Goal: Task Accomplishment & Management: Complete application form

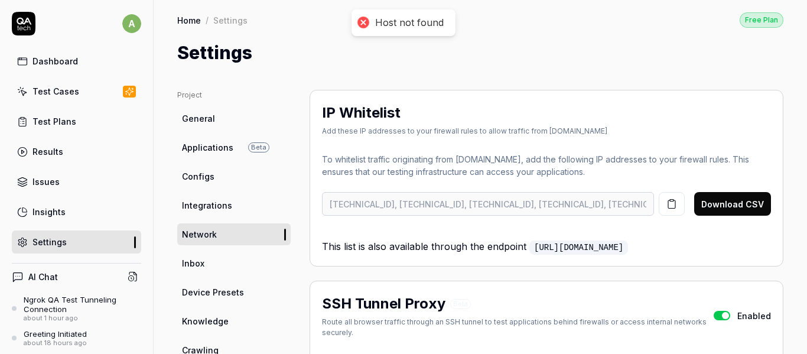
click at [218, 147] on span "Applications" at bounding box center [207, 147] width 51 height 12
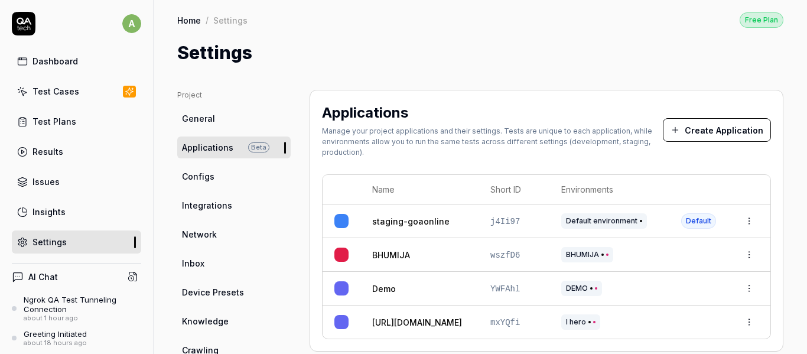
click at [717, 135] on button "Create Application" at bounding box center [717, 130] width 108 height 24
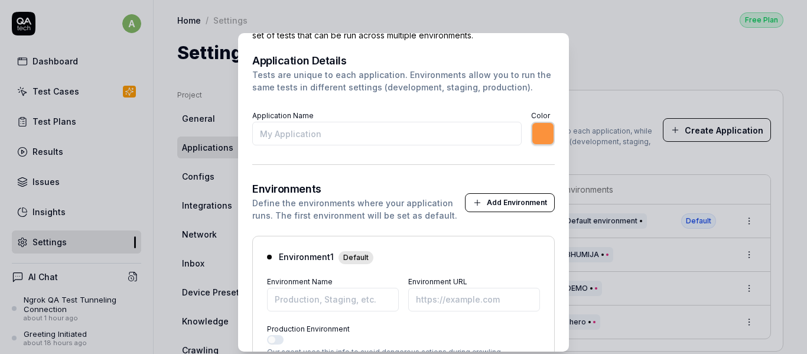
scroll to position [118, 0]
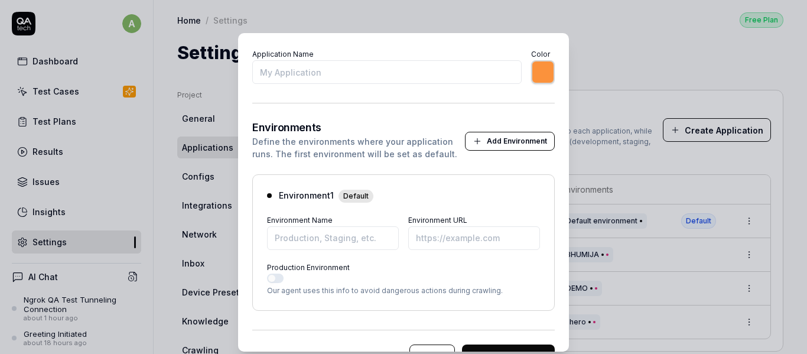
type input "e"
type input "*******"
type input "edistrict"
click at [454, 240] on input "Environment URL" at bounding box center [474, 238] width 132 height 24
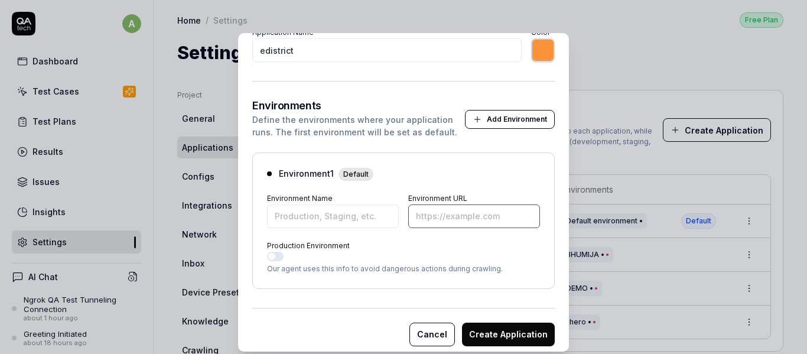
scroll to position [149, 0]
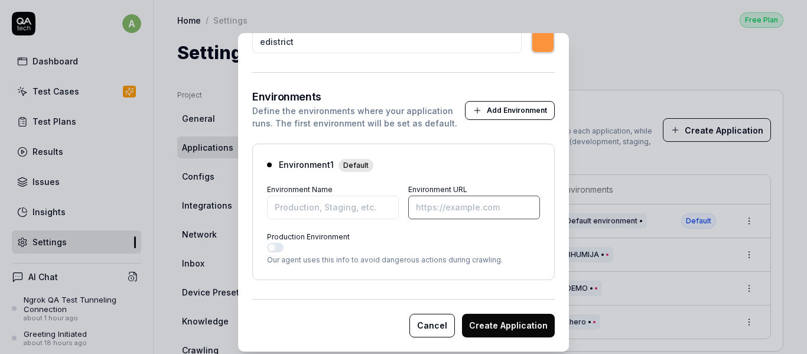
paste input "https://6e49cbb855fa.ngrok-free.app"
type input "*******"
type input "https://6e49cbb855fa.ngrok-free.app"
click at [326, 213] on input "Environment Name" at bounding box center [333, 208] width 132 height 24
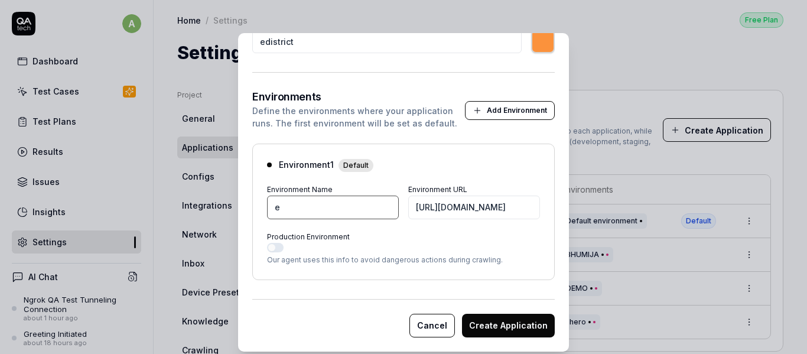
type input "*******"
type input "edistrict tunneled"
click at [278, 248] on button "Production Environment" at bounding box center [275, 247] width 17 height 9
click at [491, 323] on button "Create Application" at bounding box center [508, 326] width 93 height 24
type input "*******"
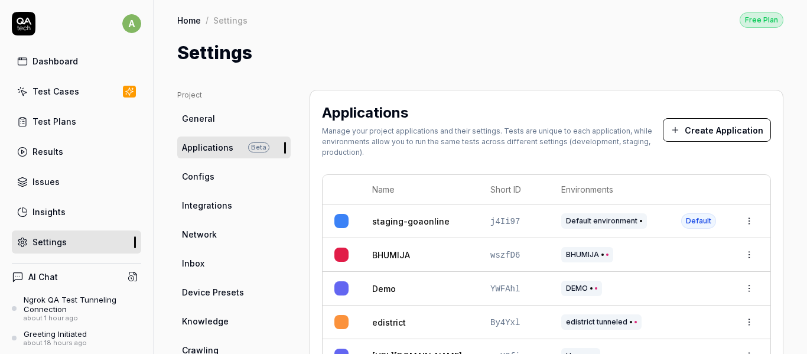
click at [74, 93] on div "Test Cases" at bounding box center [55, 91] width 47 height 12
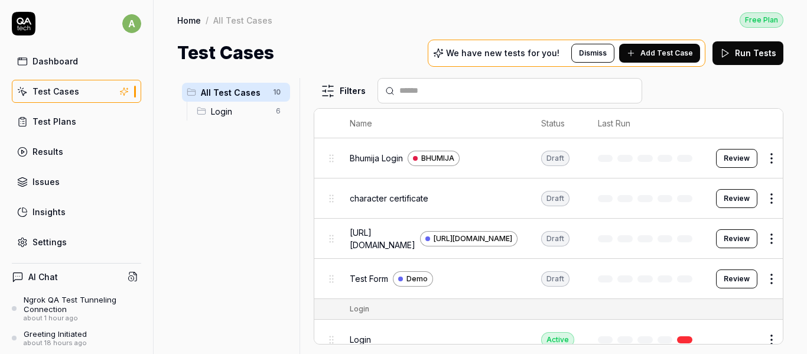
click at [601, 54] on button "Dismiss" at bounding box center [592, 53] width 43 height 19
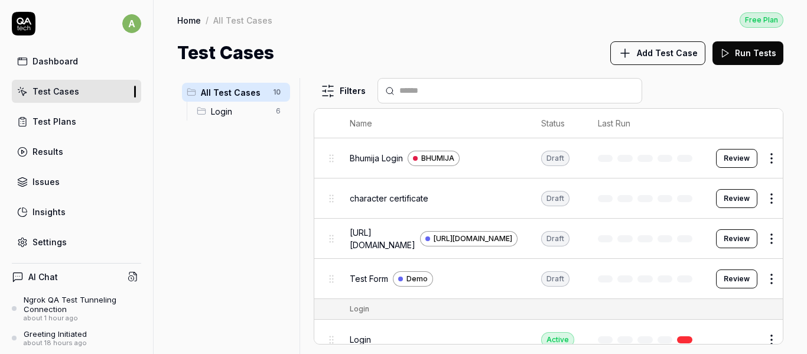
click at [672, 56] on span "Add Test Case" at bounding box center [667, 53] width 61 height 12
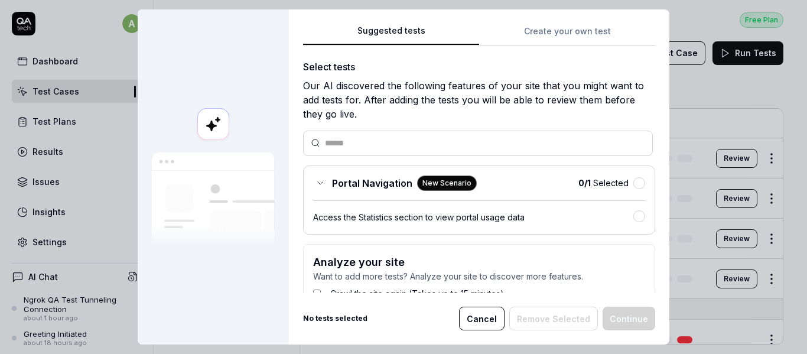
click at [530, 31] on button "Create your own test" at bounding box center [567, 34] width 176 height 21
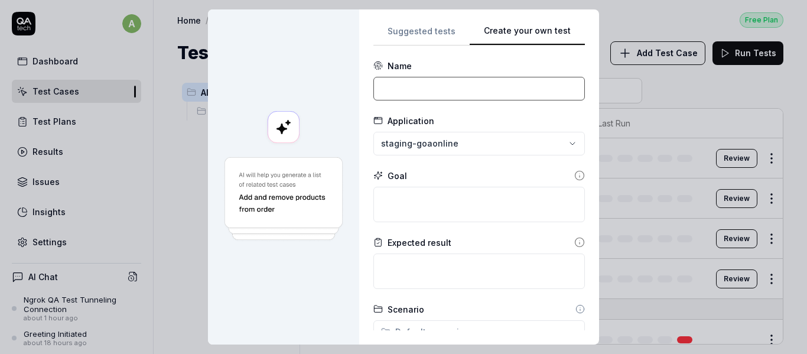
click at [440, 89] on input at bounding box center [479, 89] width 212 height 24
type input "Test1"
click at [419, 146] on div "**********" at bounding box center [403, 177] width 807 height 354
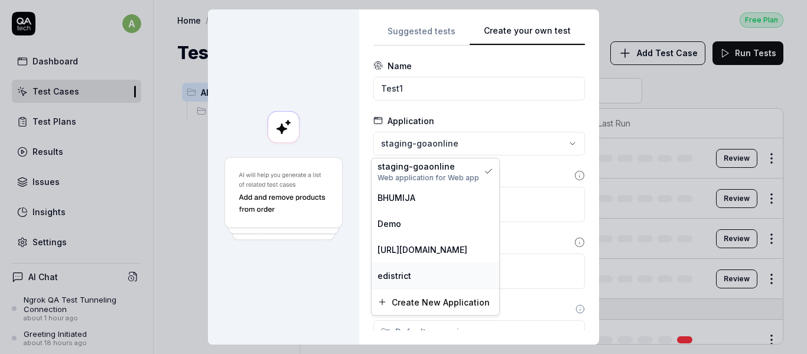
click at [421, 280] on div "edistrict" at bounding box center [436, 275] width 116 height 12
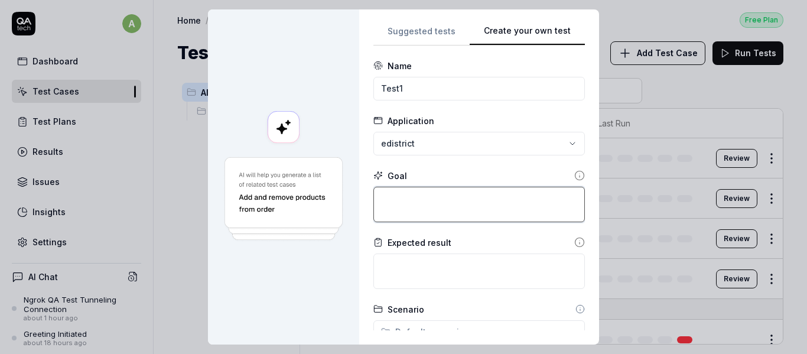
click at [422, 210] on textarea at bounding box center [479, 204] width 212 height 35
type textarea "*"
type textarea "V"
type textarea "*"
type textarea "Ve"
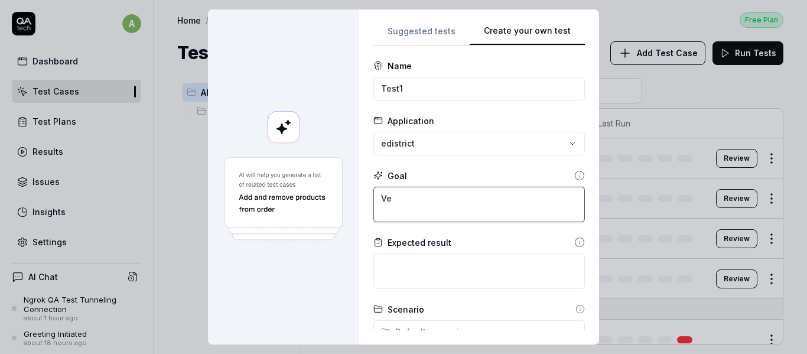
type textarea "*"
type textarea "Ver"
type textarea "*"
type textarea "Veri"
type textarea "*"
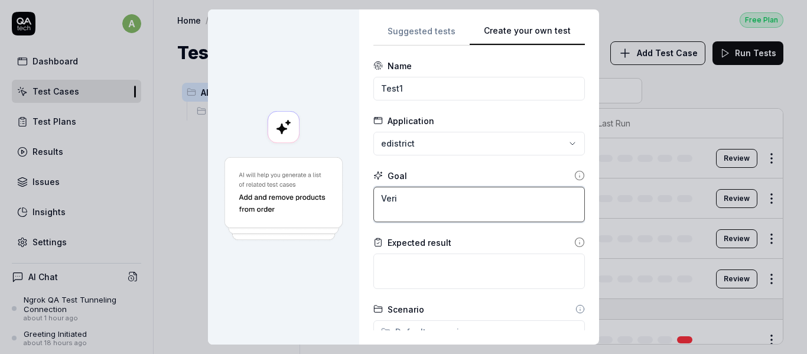
type textarea "Verif"
type textarea "*"
type textarea "Verify"
type textarea "*"
type textarea "Verify"
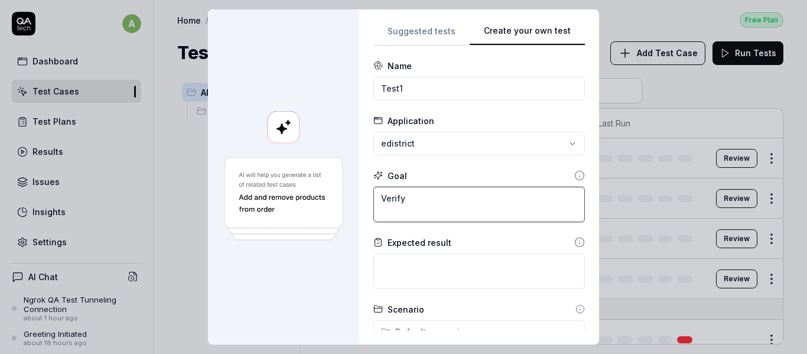
type textarea "*"
type textarea "Verify i"
type textarea "*"
type textarea "Verify if"
type textarea "*"
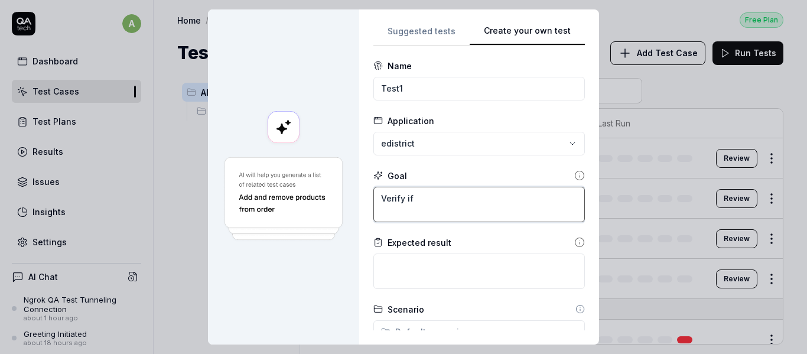
type textarea "Verify if"
type textarea "*"
type textarea "Verify if t"
type textarea "*"
type textarea "Verify if th"
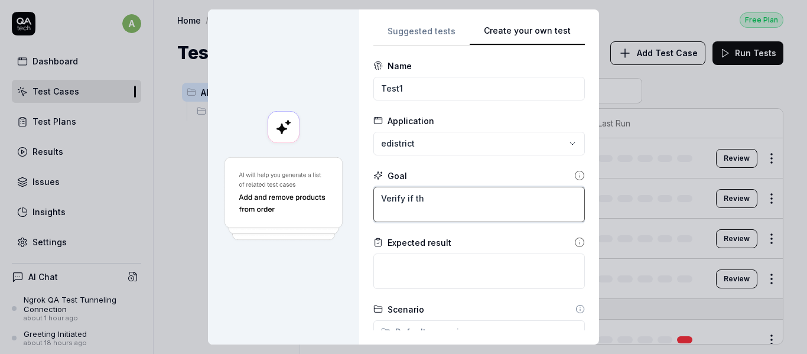
type textarea "*"
type textarea "Verify if th"
type textarea "*"
type textarea "Verify if th"
type textarea "*"
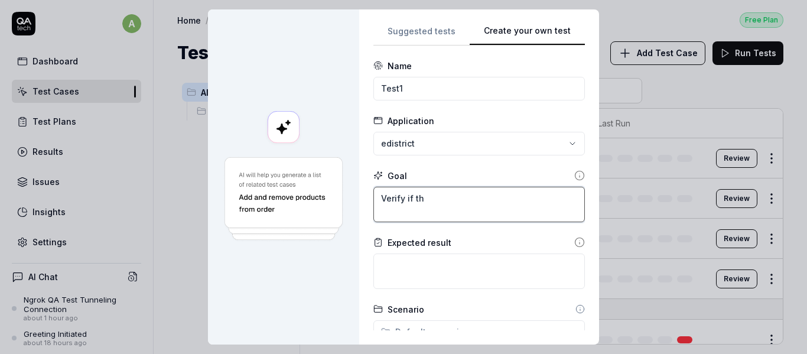
type textarea "Verify if the"
type textarea "*"
type textarea "Verify if the"
type textarea "*"
type textarea "Verify if the p"
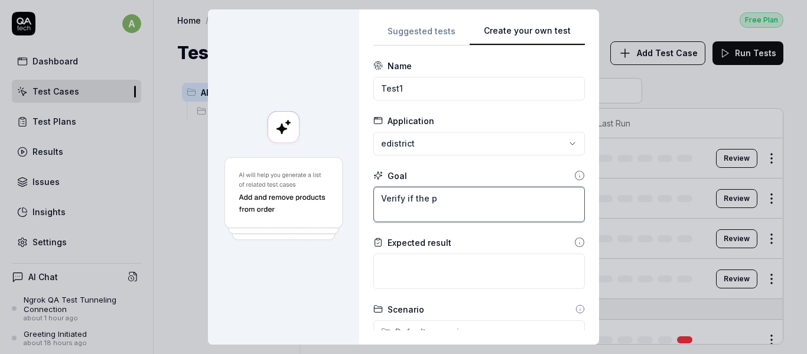
type textarea "*"
type textarea "Verify if the pa"
type textarea "*"
type textarea "Verify if the pag"
type textarea "*"
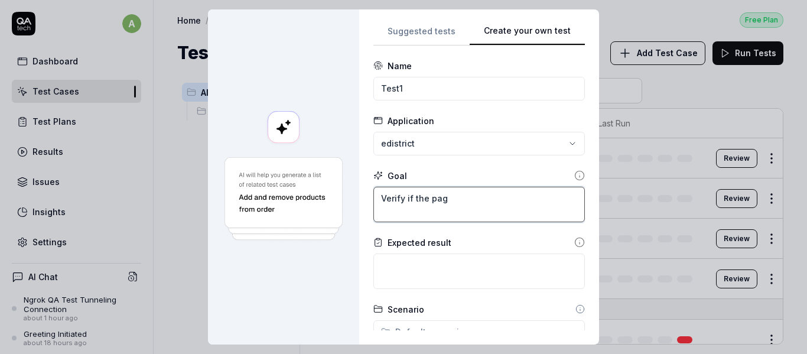
type textarea "Verify if the page"
type textarea "*"
type textarea "Verify if the page"
type textarea "*"
type textarea "Verify if the page l"
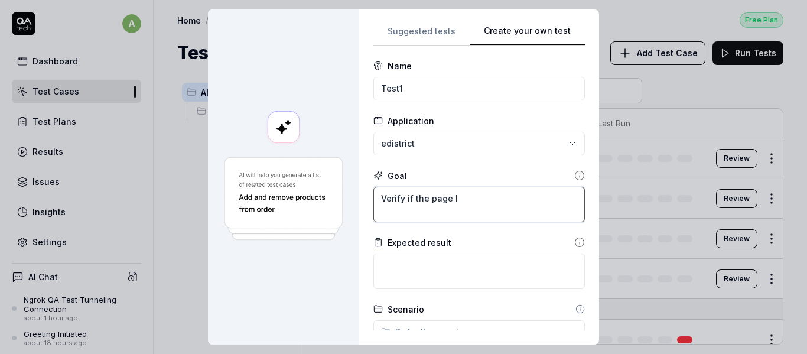
type textarea "*"
type textarea "Verify if the page lo"
type textarea "*"
type textarea "Verify if the page loa"
type textarea "*"
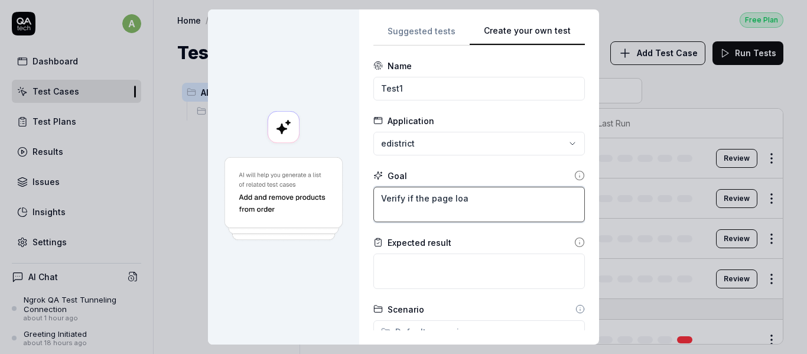
type textarea "Verify if the page load"
type textarea "*"
type textarea "Verify if the page loade"
type textarea "*"
type textarea "Verify if the page load"
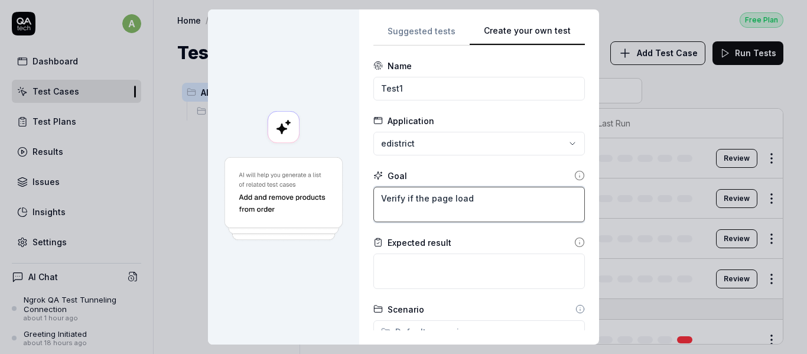
type textarea "*"
type textarea "Verify if the page loads"
type textarea "*"
type textarea "Verify if the page loads"
type textarea "*"
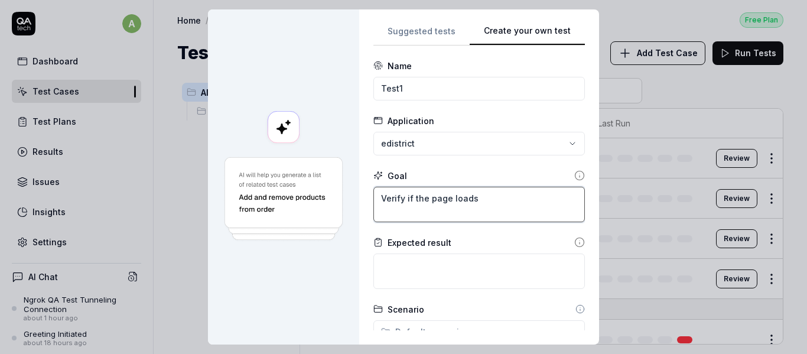
type textarea "Verify if the page loads p"
type textarea "*"
type textarea "Verify if the page loads pr"
type textarea "*"
type textarea "Verify if the page loads pro"
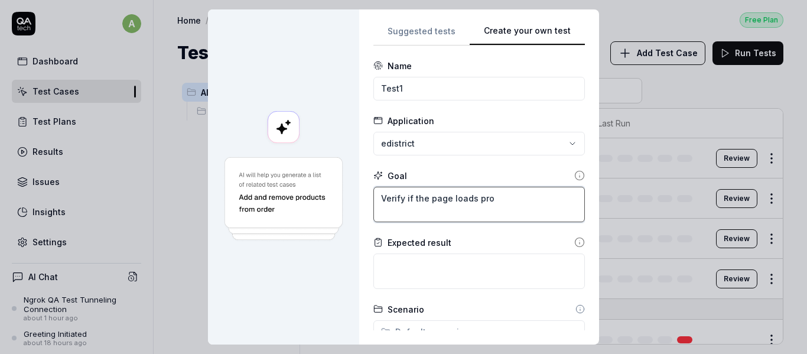
type textarea "*"
type textarea "Verify if the page loads prop"
type textarea "*"
type textarea "Verify if the page loads prope"
type textarea "*"
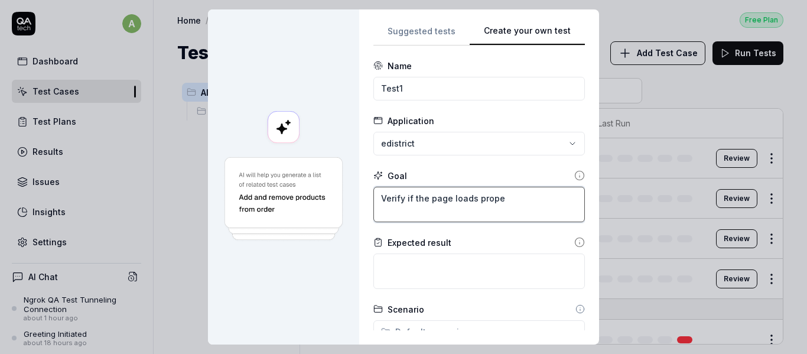
type textarea "Verify if the page loads proper"
type textarea "*"
type textarea "Verify if the page loads properl"
type textarea "*"
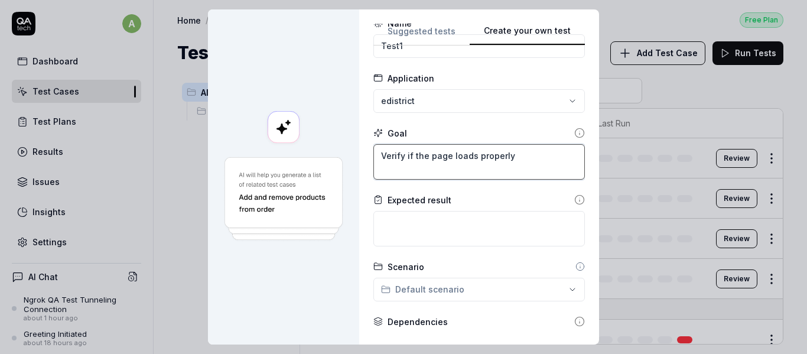
scroll to position [59, 0]
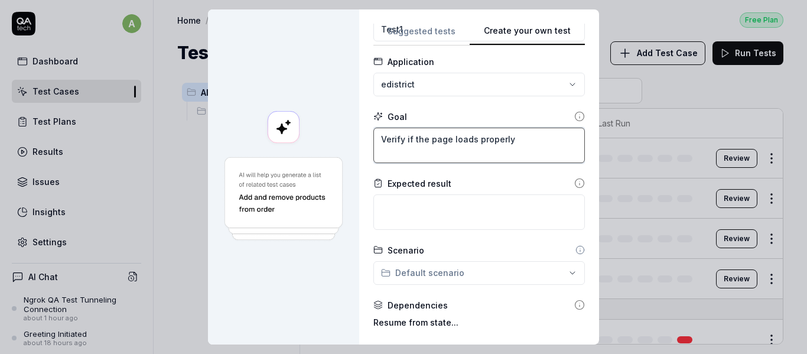
type textarea "Verify if the page loads properly"
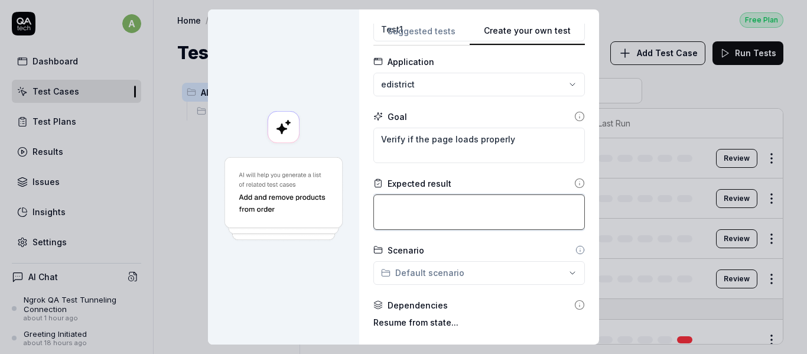
click at [427, 225] on textarea at bounding box center [479, 211] width 212 height 35
type textarea "*"
type textarea "U"
type textarea "*"
type textarea "Us"
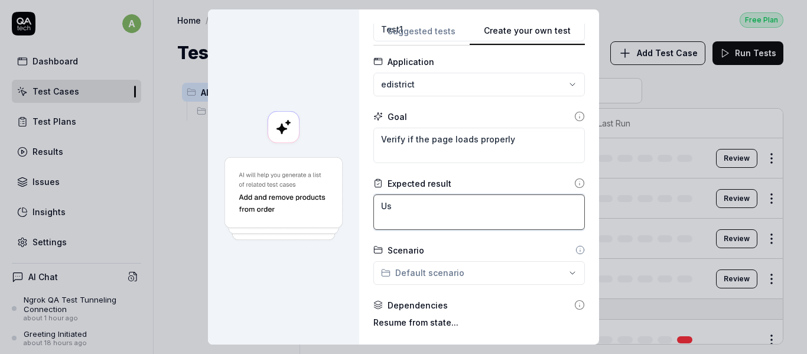
type textarea "*"
type textarea "Use"
type textarea "*"
type textarea "User"
type textarea "*"
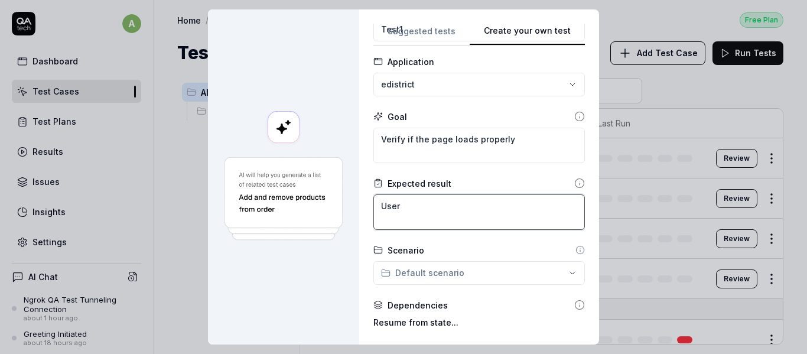
type textarea "User"
type textarea "*"
type textarea "User h"
type textarea "*"
type textarea "User ho"
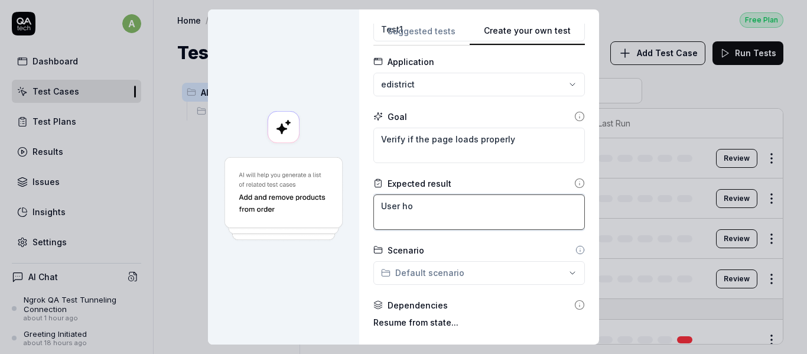
type textarea "*"
type textarea "User hom"
type textarea "*"
type textarea "User home"
type textarea "*"
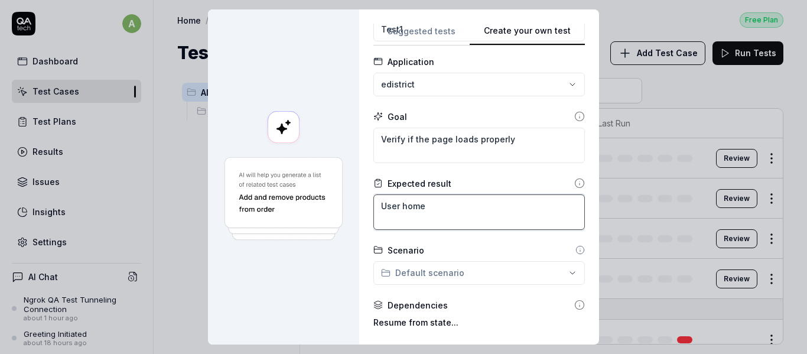
type textarea "User home"
type textarea "*"
type textarea "User home s"
type textarea "*"
type textarea "User home"
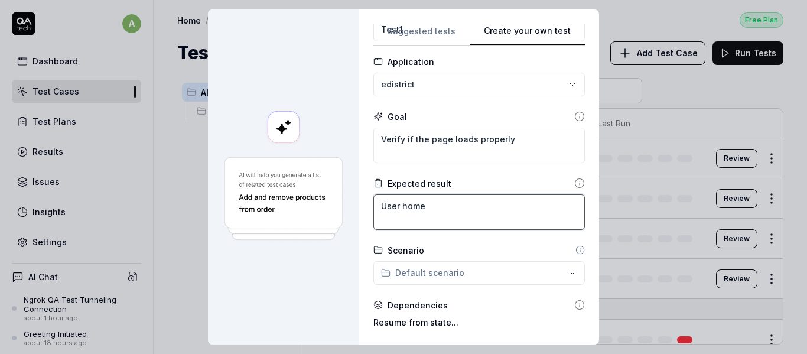
type textarea "*"
type textarea "User home p"
type textarea "*"
type textarea "User home pa"
type textarea "*"
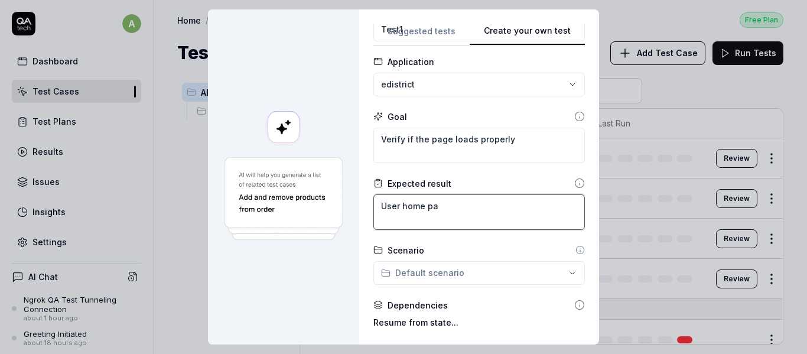
type textarea "User home pag"
type textarea "*"
type textarea "User home page"
type textarea "*"
type textarea "User home page"
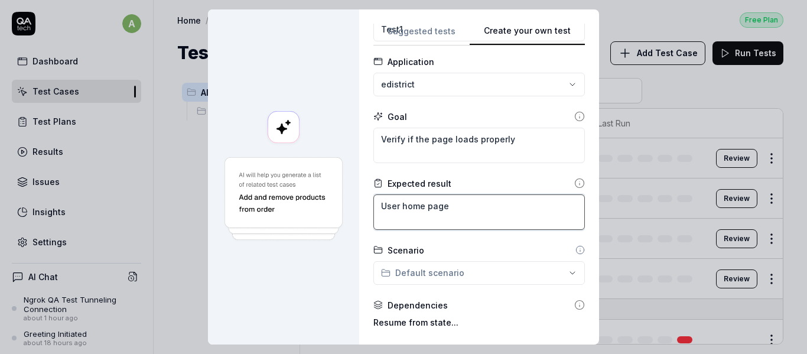
type textarea "*"
type textarea "User home page s"
type textarea "*"
type textarea "User home page sh"
type textarea "*"
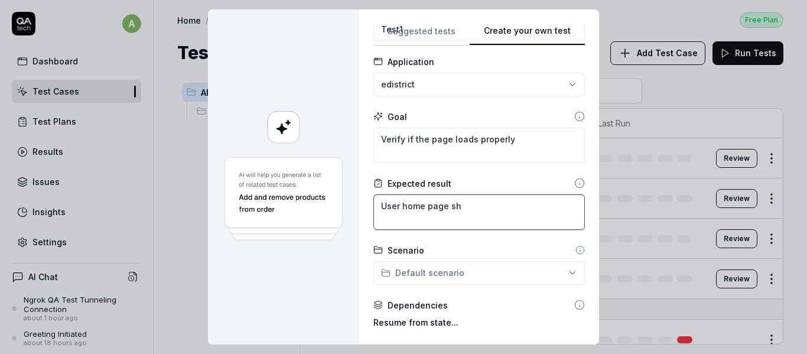
type textarea "User home page sho"
type textarea "*"
type textarea "User home page shou"
type textarea "*"
type textarea "User home page shoul"
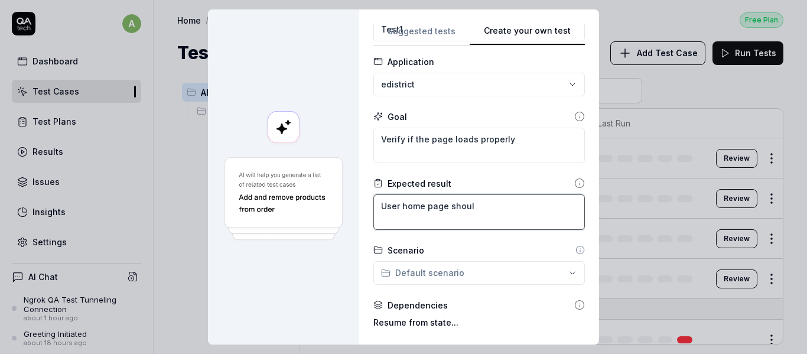
type textarea "*"
type textarea "User home page should"
type textarea "*"
type textarea "User home page should"
type textarea "*"
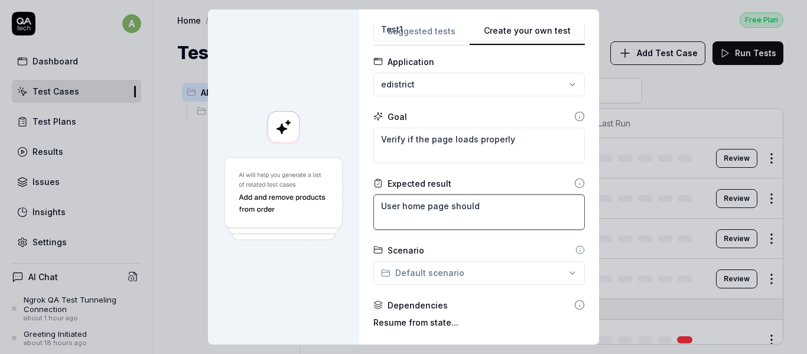
type textarea "User home page should b"
type textarea "*"
type textarea "User home page should be"
type textarea "*"
type textarea "User home page should be"
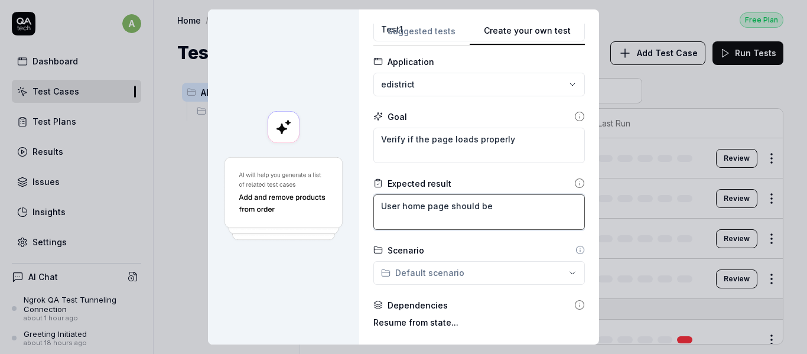
type textarea "*"
type textarea "User home page should be d"
type textarea "*"
type textarea "User home page should be di"
type textarea "*"
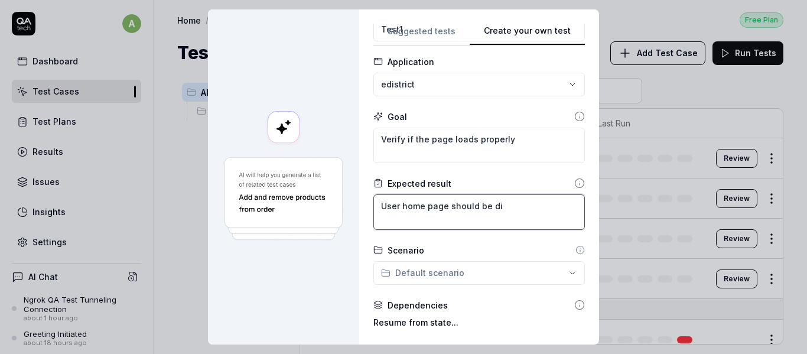
type textarea "User home page should be dis"
type textarea "*"
type textarea "User home page should be disp"
type textarea "*"
type textarea "User home page should be displ"
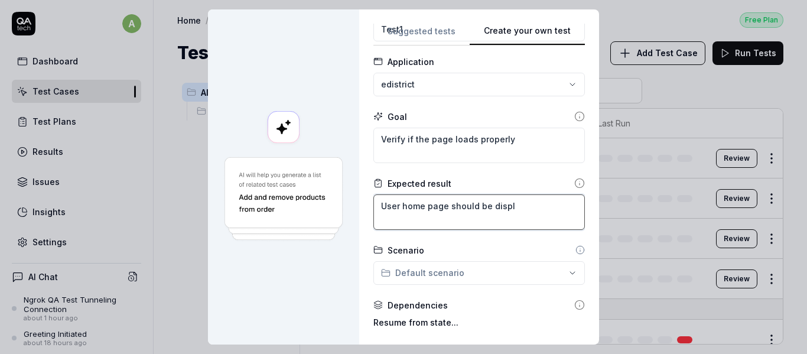
type textarea "*"
type textarea "User home page should be displa"
type textarea "*"
type textarea "User home page should be display"
type textarea "*"
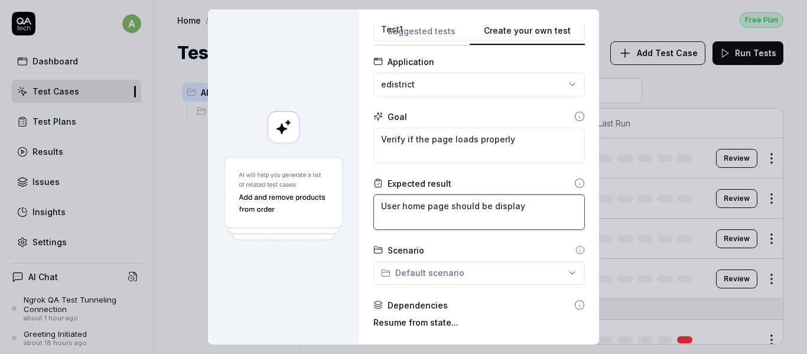
type textarea "User home page should be displaye"
type textarea "*"
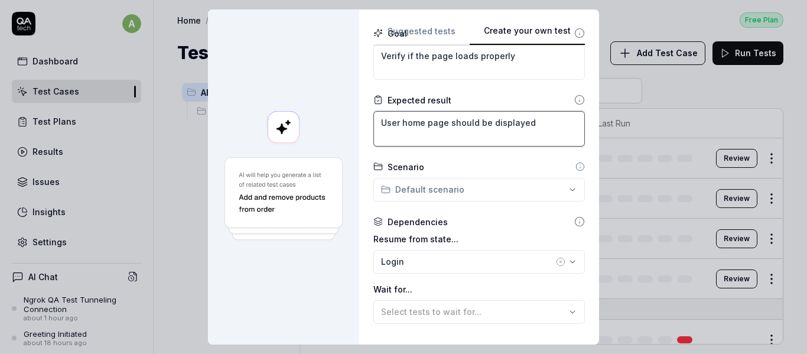
scroll to position [236, 0]
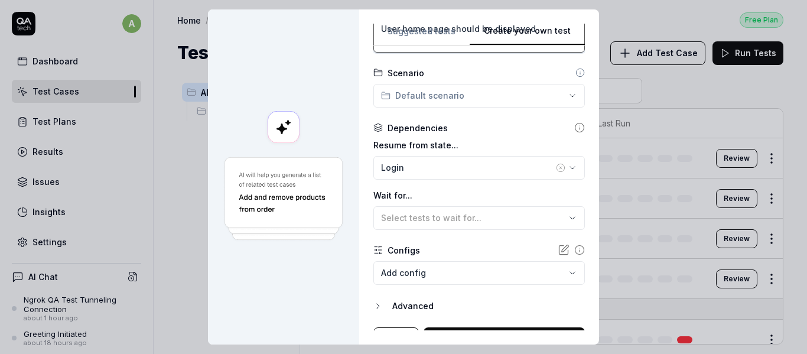
type textarea "User home page should be displayed"
click at [556, 168] on icon "button" at bounding box center [560, 167] width 9 height 9
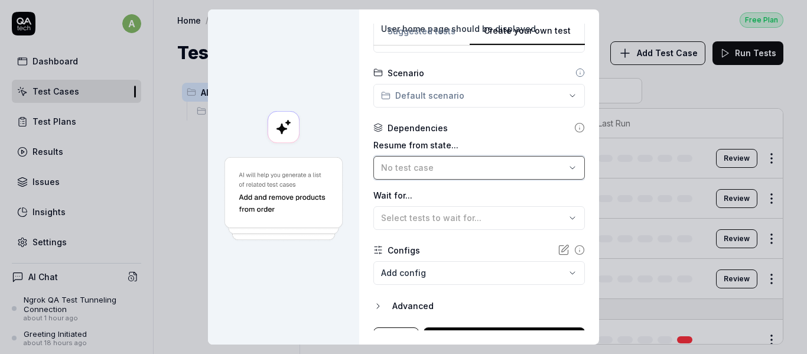
scroll to position [257, 0]
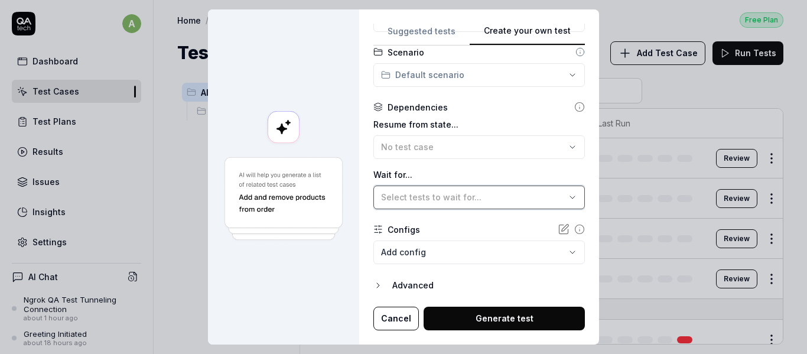
click at [472, 190] on button "Select tests to wait for..." at bounding box center [479, 198] width 212 height 24
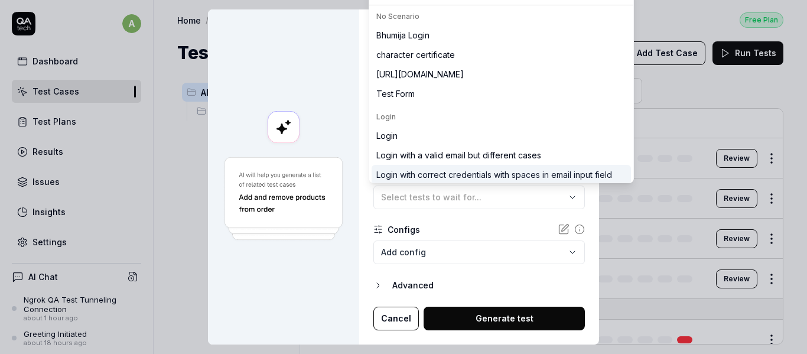
click at [352, 174] on div at bounding box center [283, 176] width 151 height 335
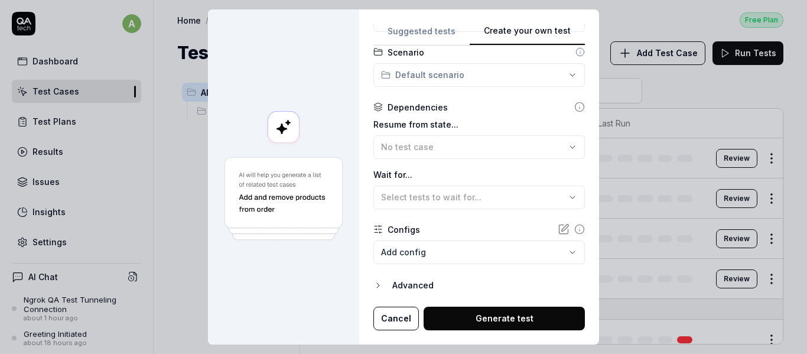
click at [443, 317] on button "Generate test" at bounding box center [504, 319] width 161 height 24
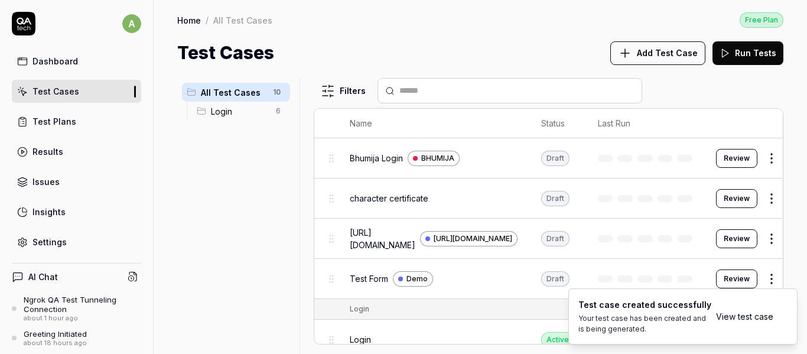
click at [757, 316] on link "View test case" at bounding box center [744, 316] width 57 height 12
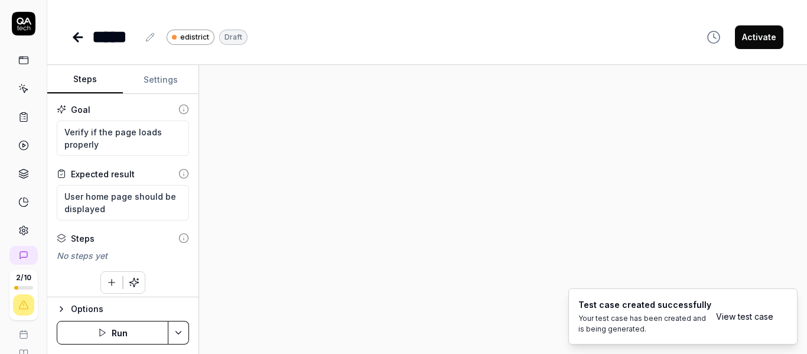
click at [122, 337] on button "Run" at bounding box center [113, 333] width 112 height 24
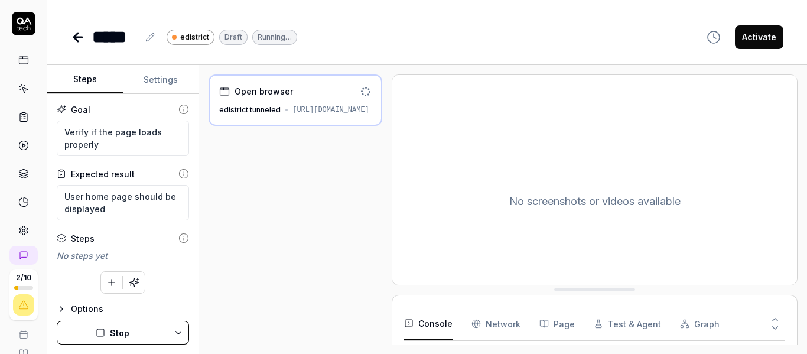
type textarea "*"
click at [74, 47] on link at bounding box center [79, 37] width 17 height 24
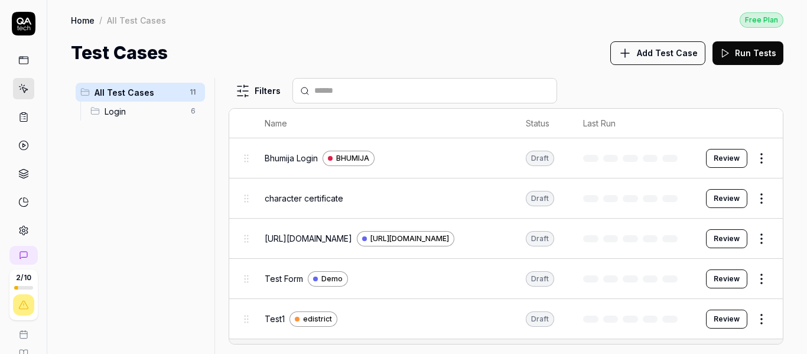
click at [19, 310] on icon at bounding box center [23, 305] width 11 height 11
click at [21, 308] on icon at bounding box center [23, 305] width 11 height 11
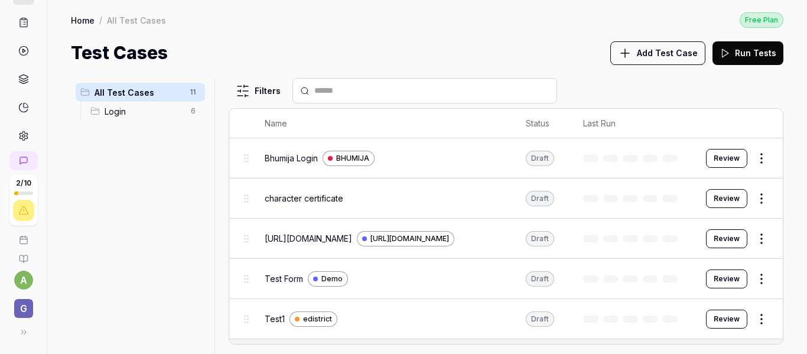
scroll to position [96, 0]
click at [18, 305] on span "G" at bounding box center [23, 306] width 19 height 19
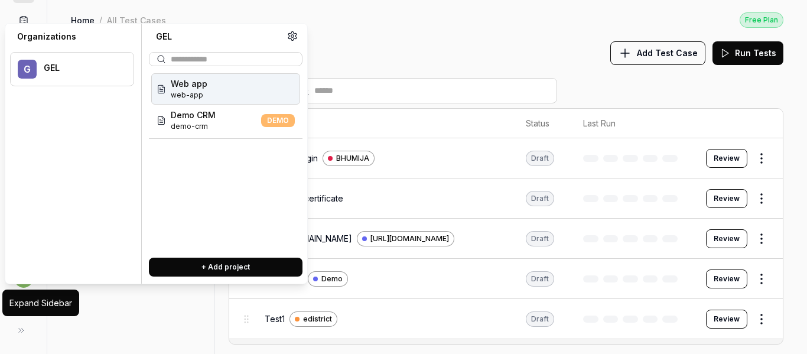
click at [21, 331] on icon at bounding box center [21, 330] width 9 height 9
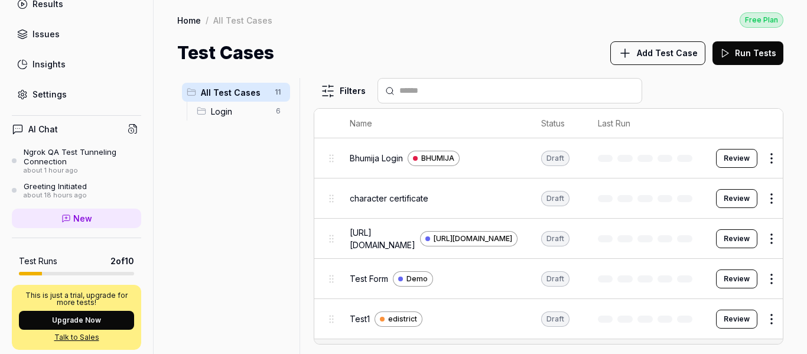
scroll to position [41, 0]
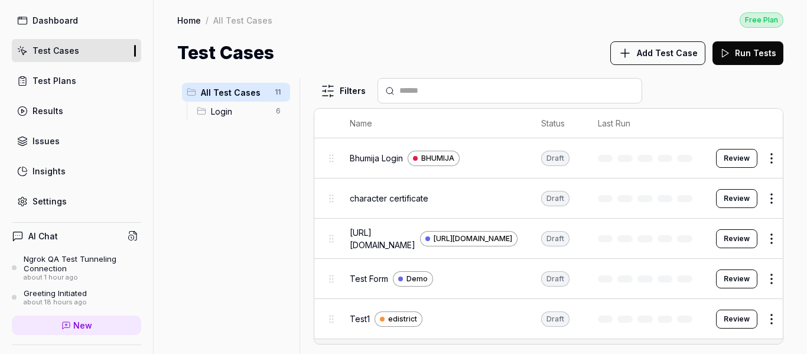
click at [45, 208] on link "Settings" at bounding box center [76, 201] width 129 height 23
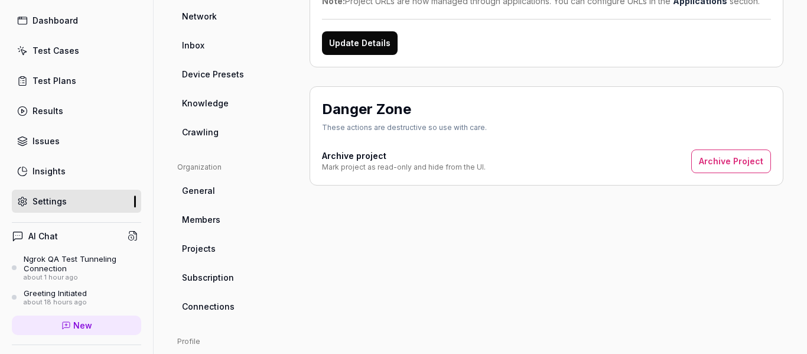
scroll to position [350, 0]
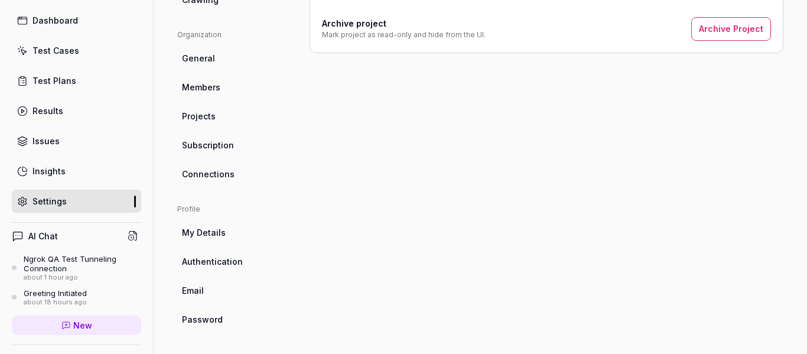
click at [218, 176] on span "Connections" at bounding box center [208, 174] width 53 height 12
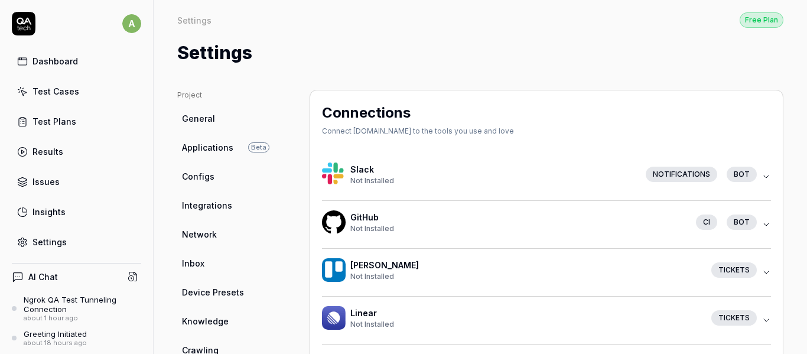
click at [750, 175] on div "Notifications bot" at bounding box center [698, 174] width 125 height 15
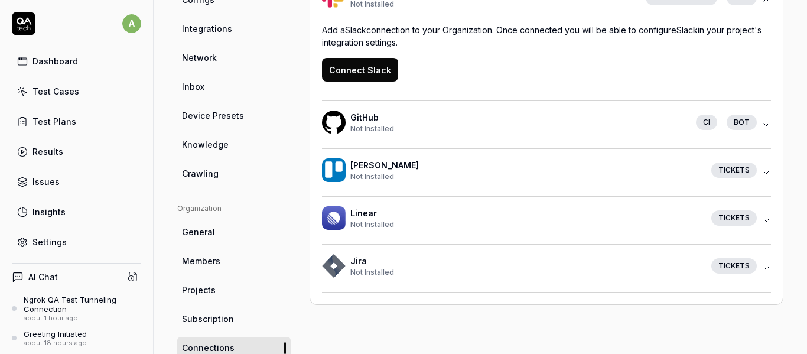
scroll to position [177, 0]
click at [762, 267] on icon "button" at bounding box center [766, 267] width 9 height 9
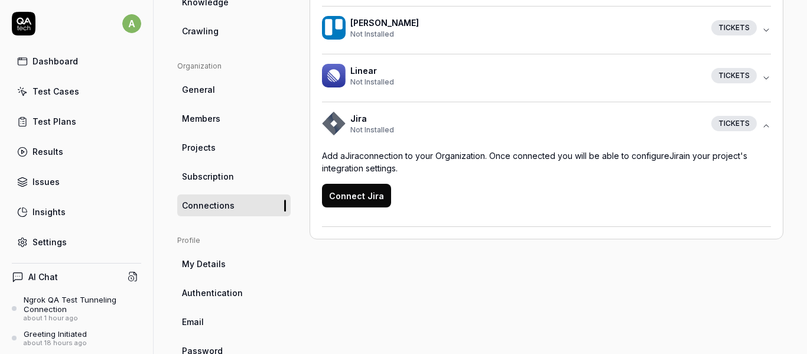
scroll to position [291, 0]
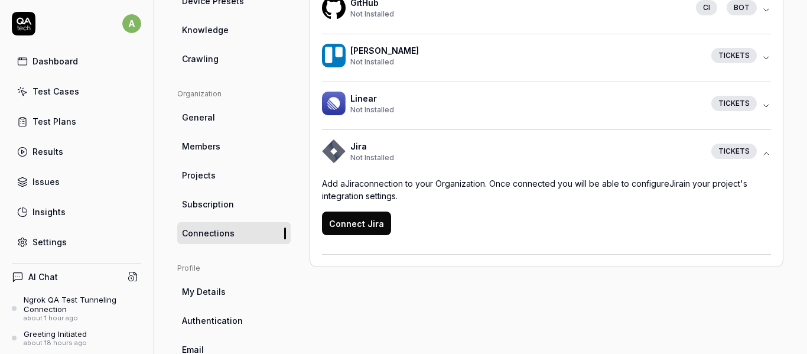
click at [224, 125] on link "General" at bounding box center [233, 117] width 113 height 22
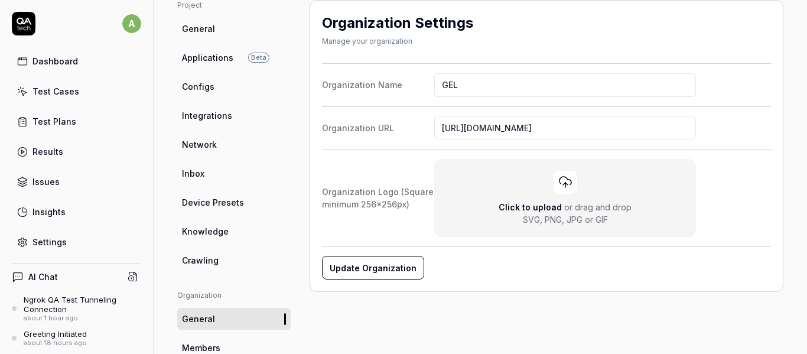
click at [232, 206] on span "Device Presets" at bounding box center [213, 202] width 62 height 12
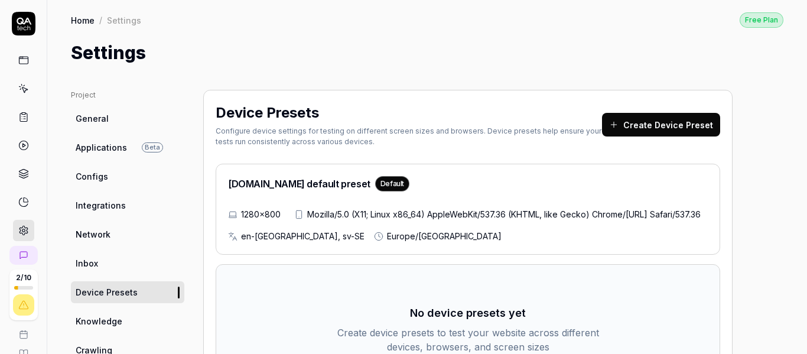
click at [109, 265] on link "Inbox" at bounding box center [127, 263] width 113 height 22
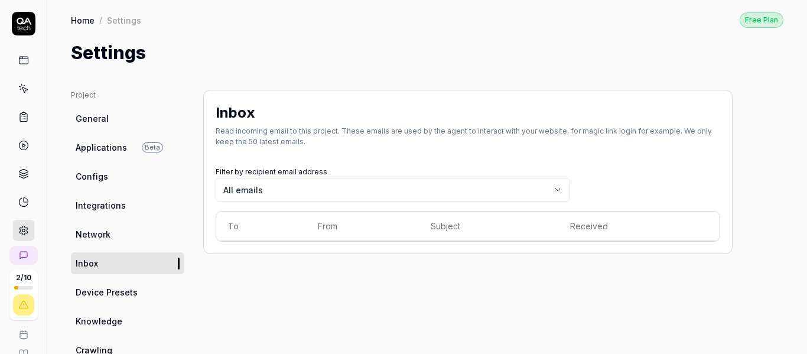
click at [417, 193] on body "2 / 10 a G Home / Settings Free Plan Home / Settings Free Plan Settings Project…" at bounding box center [403, 177] width 807 height 354
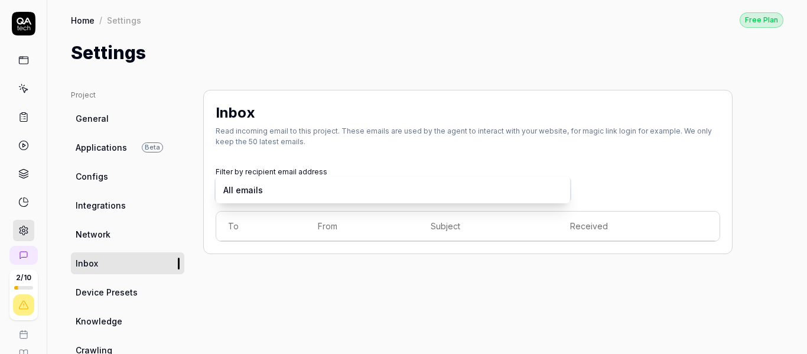
click at [418, 156] on html "2 / 10 a G Home / Settings Free Plan Home / Settings Free Plan Settings Project…" at bounding box center [403, 177] width 807 height 354
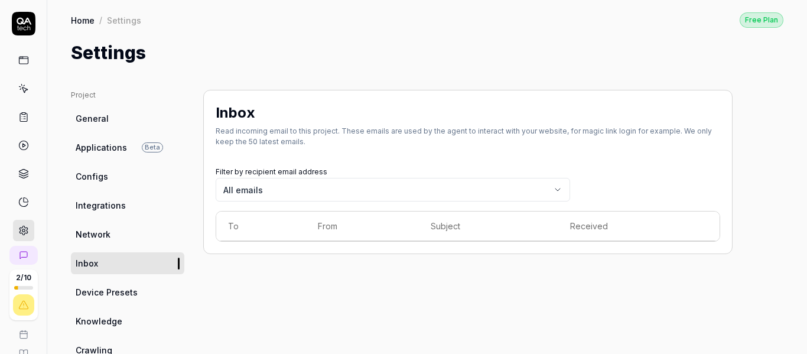
click at [99, 232] on span "Network" at bounding box center [93, 234] width 35 height 12
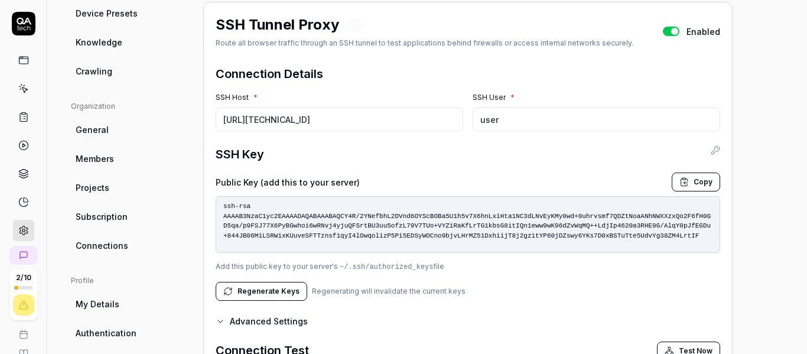
scroll to position [280, 0]
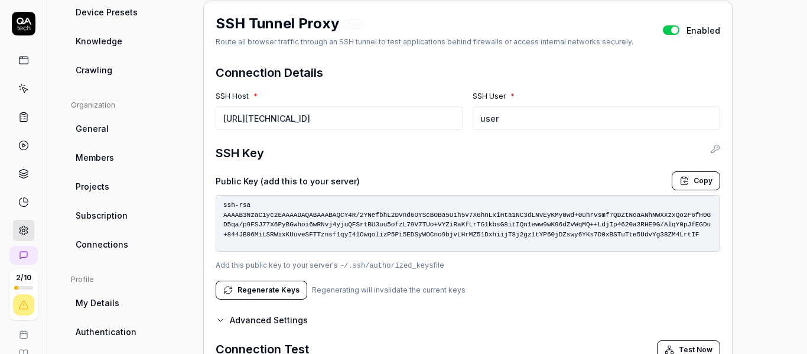
click at [698, 180] on button "Copy" at bounding box center [696, 180] width 48 height 19
drag, startPoint x: 471, startPoint y: 95, endPoint x: 505, endPoint y: 96, distance: 34.3
click at [505, 96] on div "SSH Host * http://10.190.83.12/edistrict/ SSH User * user" at bounding box center [468, 110] width 505 height 39
copy label "SSH User"
drag, startPoint x: 313, startPoint y: 112, endPoint x: 154, endPoint y: 100, distance: 159.4
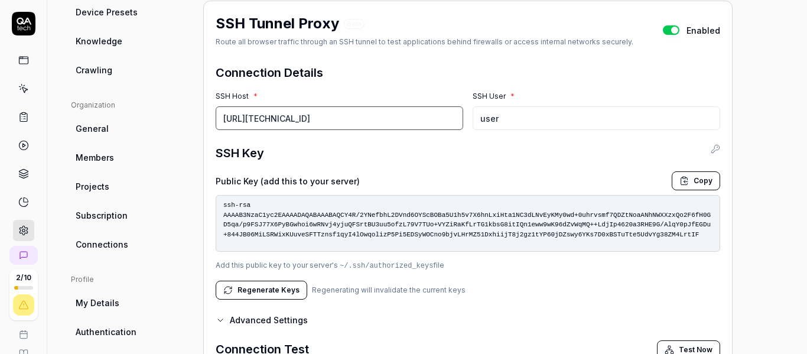
click at [154, 100] on div "Project General Applications Beta Configs Integrations Network Inbox Device Pre…" at bounding box center [427, 130] width 713 height 640
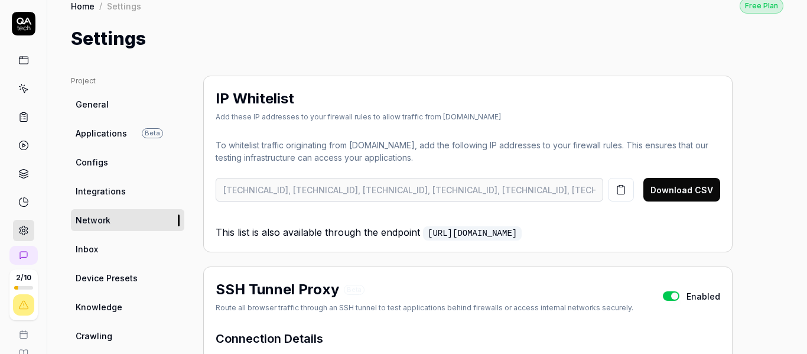
scroll to position [0, 0]
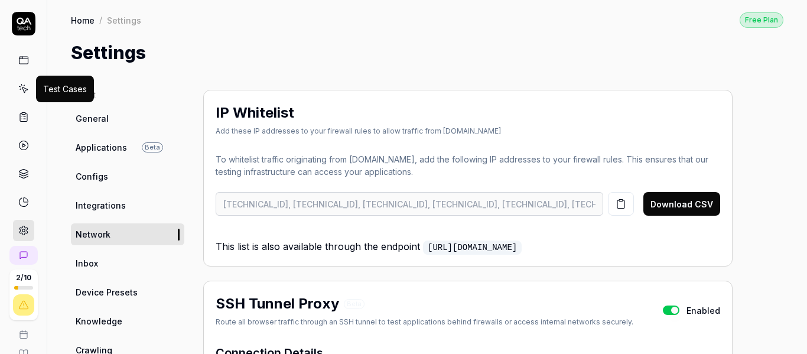
click at [21, 88] on icon at bounding box center [23, 88] width 11 height 11
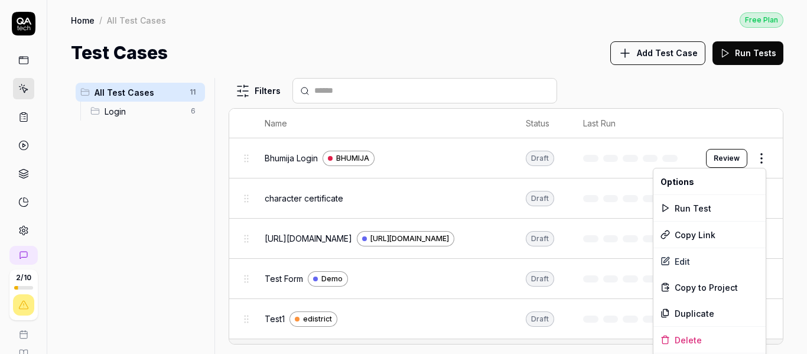
click at [763, 160] on html "2 / 10 a G Home / All Test Cases Free Plan Home / All Test Cases Free Plan Test…" at bounding box center [403, 177] width 807 height 354
click at [698, 206] on div "Run Test" at bounding box center [709, 208] width 112 height 26
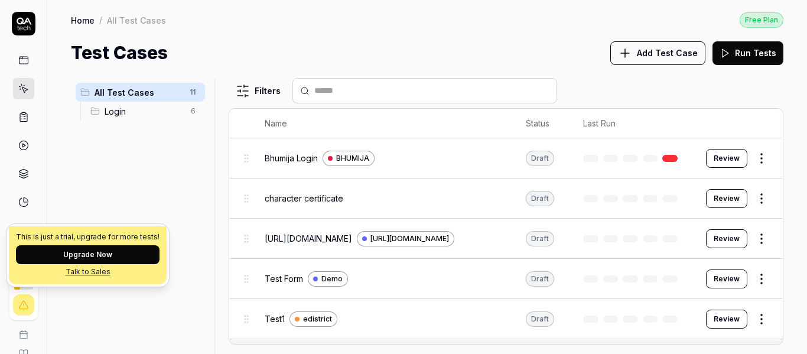
click at [14, 286] on div "This is just a trial, upgrade for more tests! Upgrade Now Talk to Sales" at bounding box center [87, 255] width 162 height 63
click at [24, 296] on div at bounding box center [23, 304] width 21 height 21
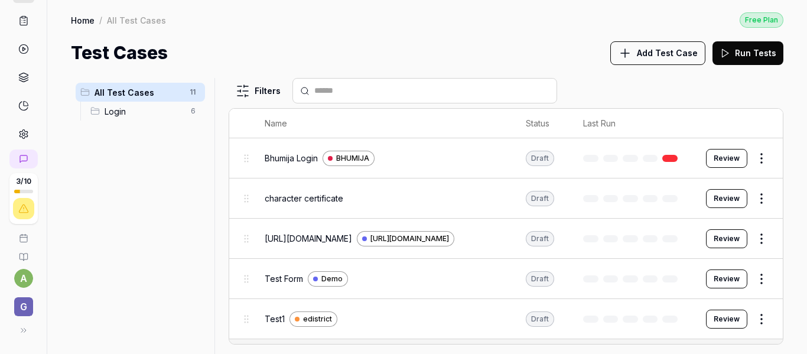
click at [19, 333] on icon at bounding box center [23, 330] width 9 height 9
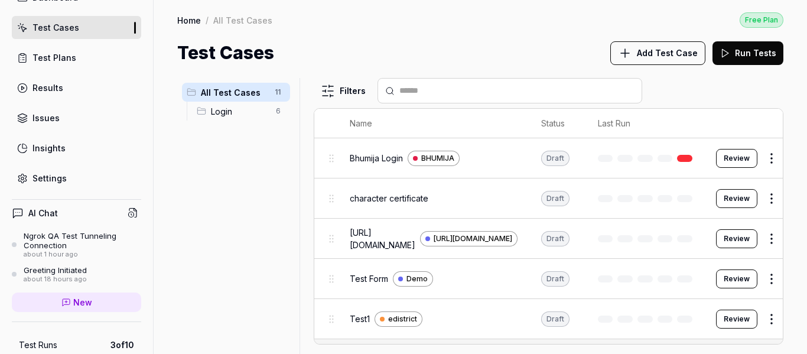
scroll to position [118, 0]
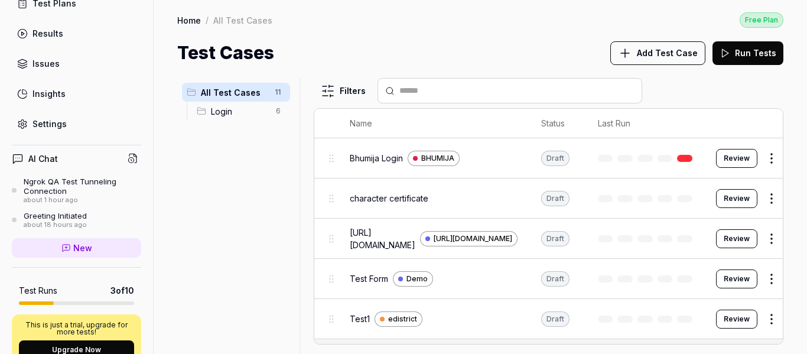
drag, startPoint x: 60, startPoint y: 251, endPoint x: 73, endPoint y: 253, distance: 13.1
click at [61, 251] on icon at bounding box center [65, 247] width 9 height 9
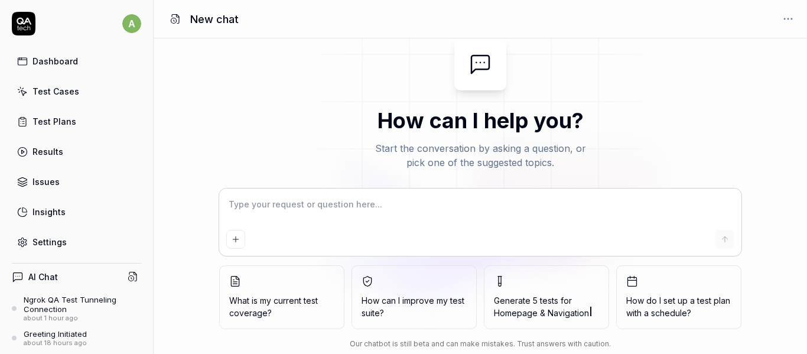
click at [332, 202] on textarea at bounding box center [480, 211] width 509 height 30
drag, startPoint x: 56, startPoint y: 93, endPoint x: 76, endPoint y: 109, distance: 25.2
click at [56, 93] on div "Test Cases" at bounding box center [55, 91] width 47 height 12
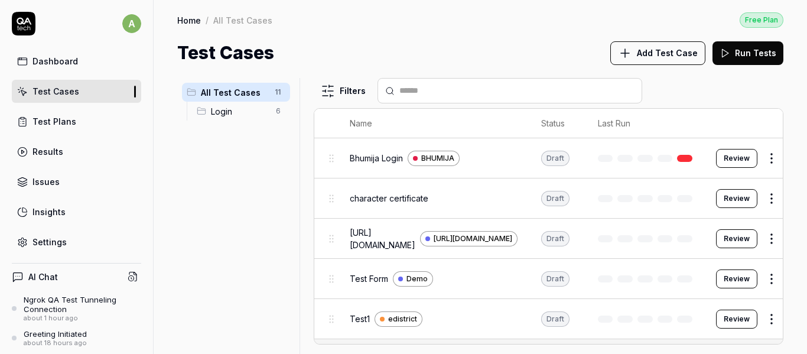
click at [377, 158] on span "Bhumija Login" at bounding box center [376, 158] width 53 height 12
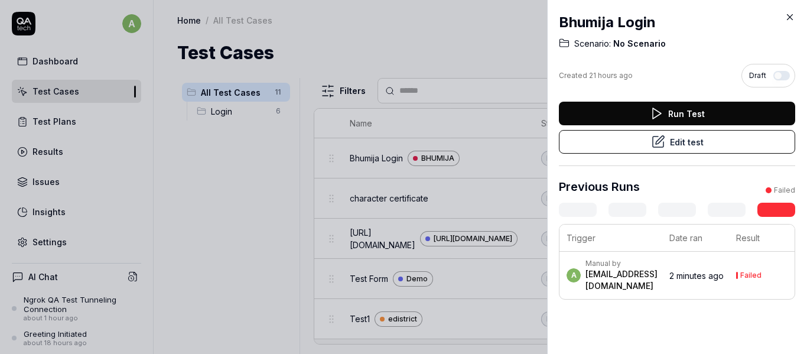
click at [666, 109] on button "Run Test" at bounding box center [677, 114] width 236 height 24
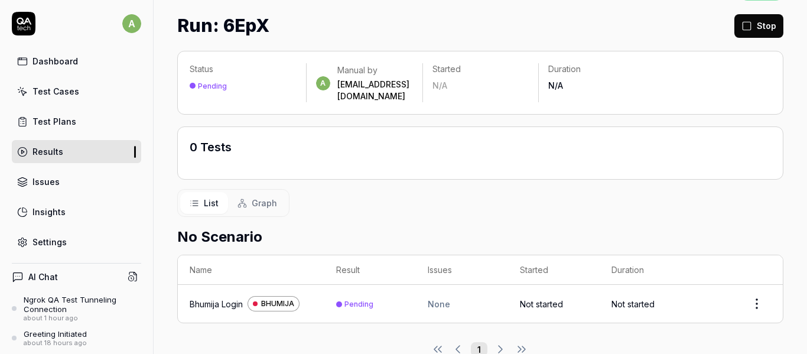
scroll to position [43, 0]
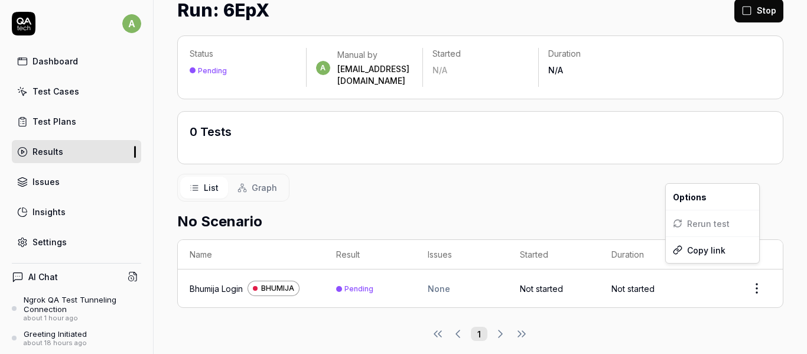
click at [748, 277] on html "a Dashboard Test Cases Test Plans Results Issues Insights Settings AI Chat Ngro…" at bounding box center [403, 177] width 807 height 354
click at [650, 321] on html "a Dashboard Test Cases Test Plans Results Issues Insights Settings AI Chat Ngro…" at bounding box center [403, 177] width 807 height 354
click at [287, 283] on span "BHUMIJA" at bounding box center [277, 288] width 33 height 11
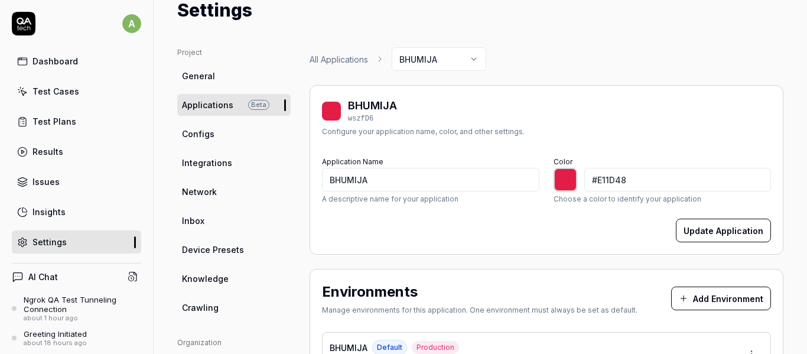
click at [60, 92] on div "Test Cases" at bounding box center [55, 91] width 47 height 12
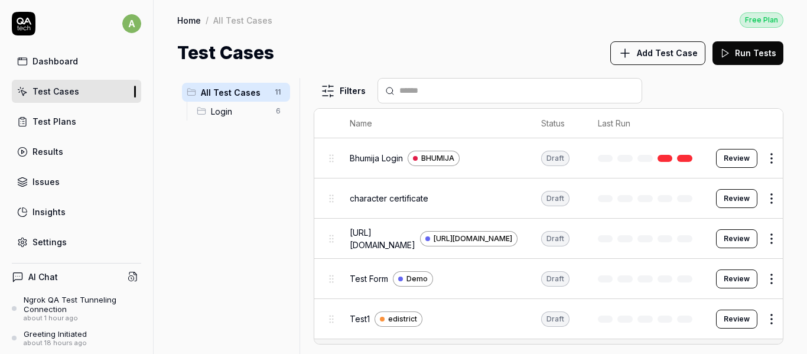
click at [483, 156] on div "Bhumija Login BHUMIJA" at bounding box center [434, 158] width 168 height 15
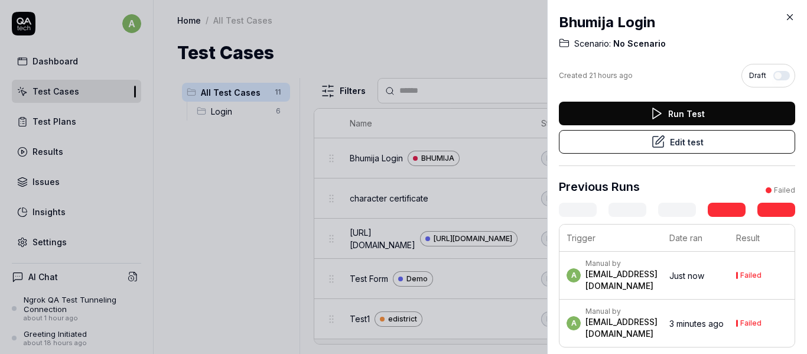
click at [788, 14] on icon at bounding box center [790, 17] width 11 height 11
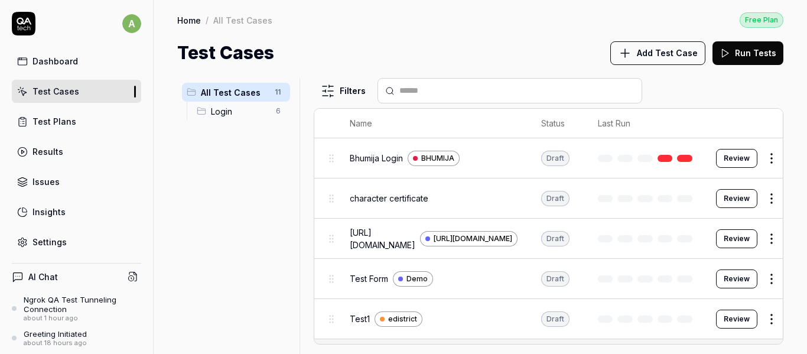
click at [331, 160] on body "a Dashboard Test Cases Test Plans Results Issues Insights Settings AI Chat Ngro…" at bounding box center [403, 177] width 807 height 354
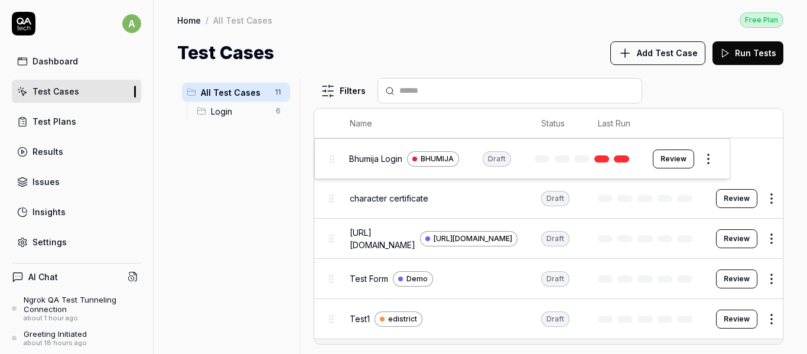
click at [331, 160] on body "a Dashboard Test Cases Test Plans Results Issues Insights Settings AI Chat Ngro…" at bounding box center [403, 177] width 807 height 354
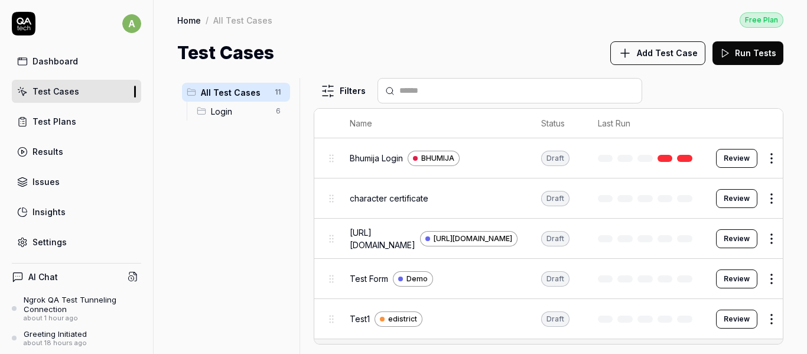
scroll to position [0, 92]
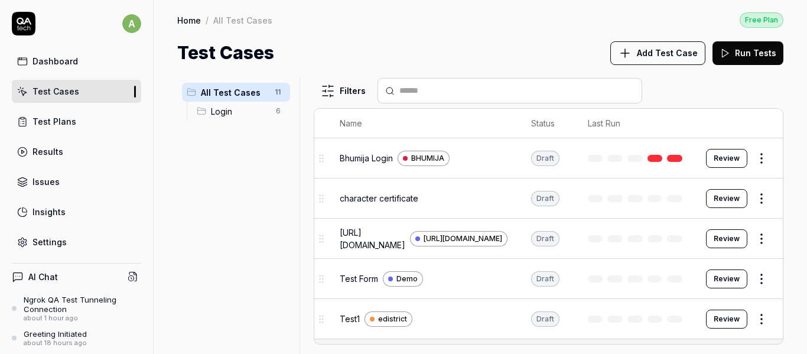
click at [753, 157] on html "a Dashboard Test Cases Test Plans Results Issues Insights Settings AI Chat Ngro…" at bounding box center [403, 177] width 807 height 354
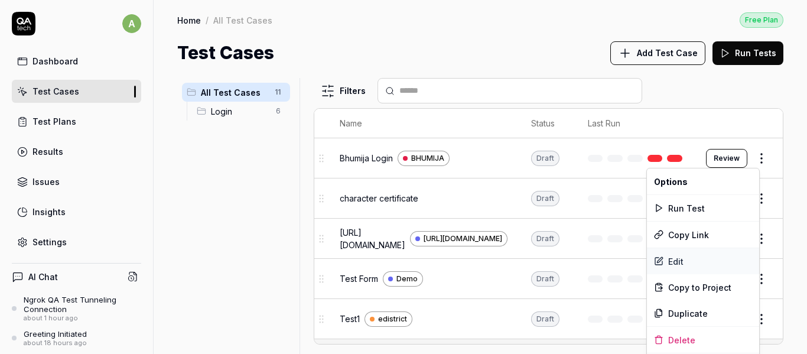
click at [692, 263] on div "Edit" at bounding box center [703, 261] width 112 height 26
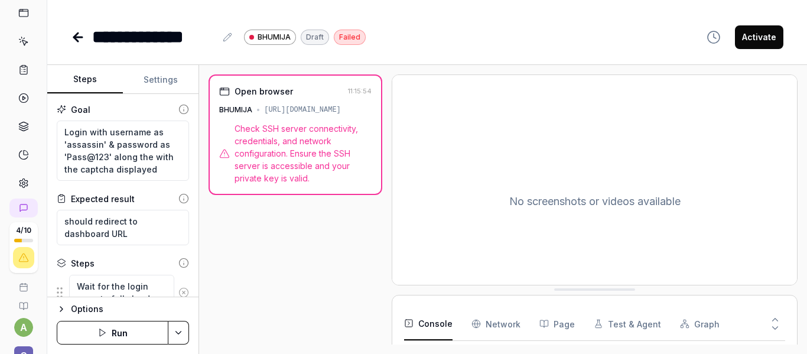
scroll to position [96, 0]
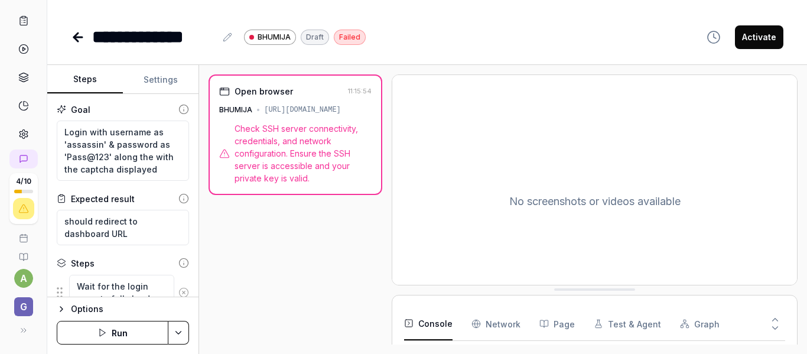
click at [16, 306] on span "G" at bounding box center [23, 306] width 19 height 19
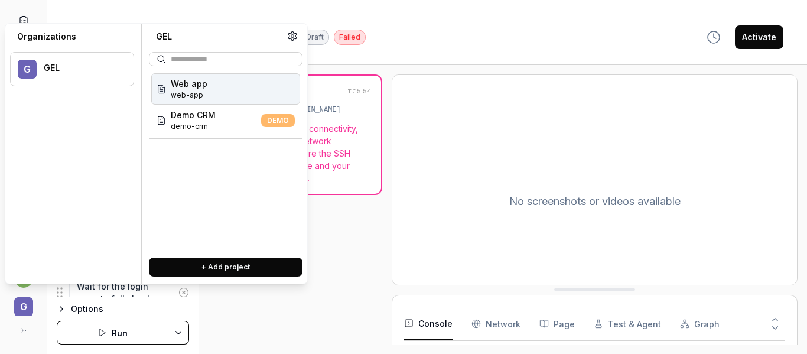
click at [17, 305] on span "G" at bounding box center [23, 306] width 19 height 19
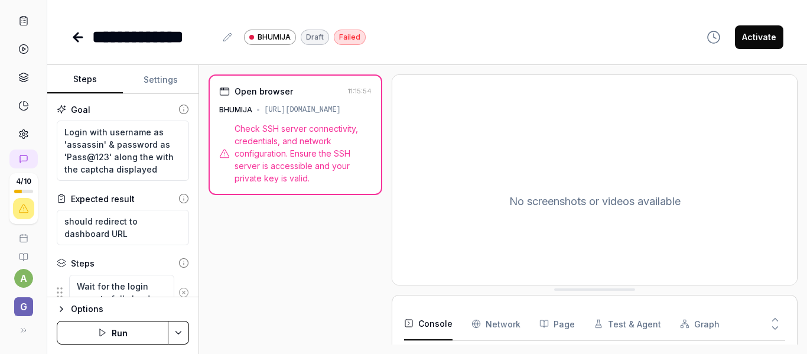
click at [16, 306] on span "G" at bounding box center [23, 306] width 19 height 19
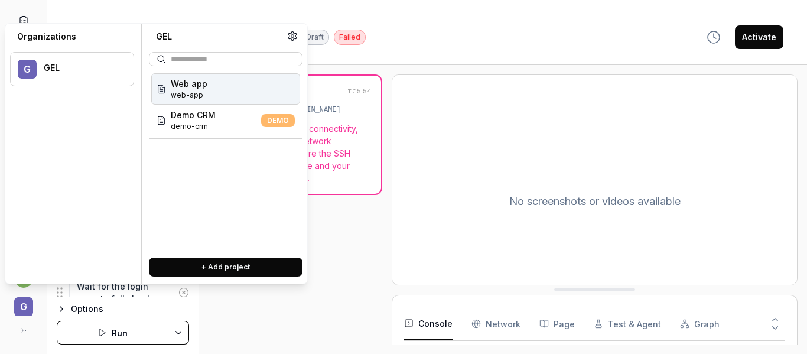
click at [16, 306] on span "G" at bounding box center [23, 306] width 19 height 19
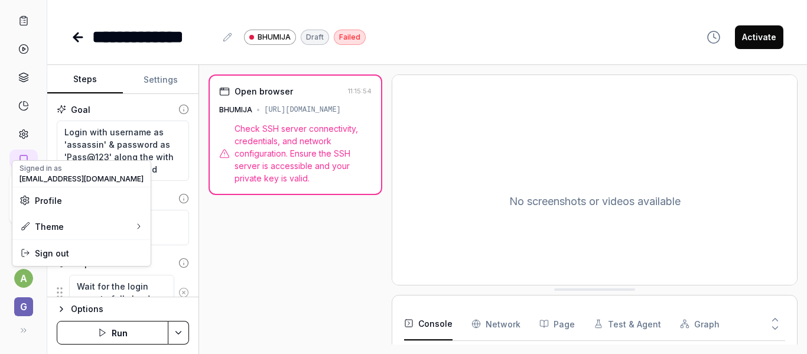
click at [21, 284] on html "**********" at bounding box center [403, 177] width 807 height 354
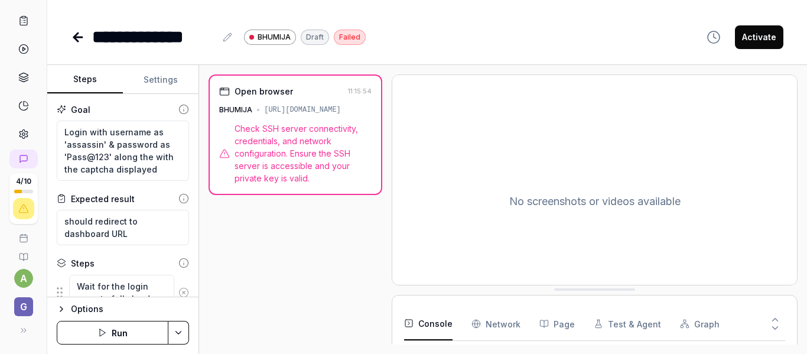
click at [19, 132] on icon at bounding box center [23, 134] width 8 height 9
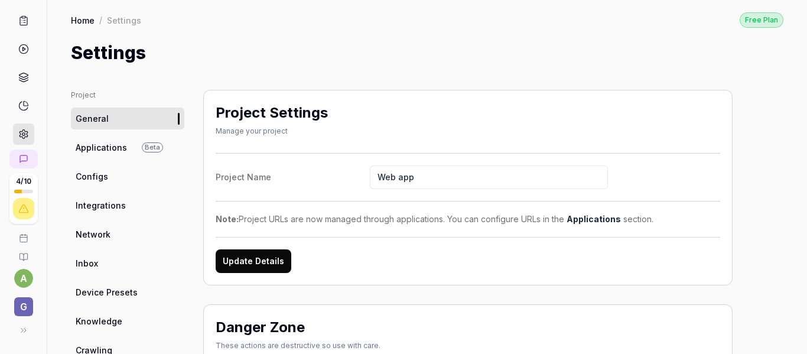
scroll to position [59, 0]
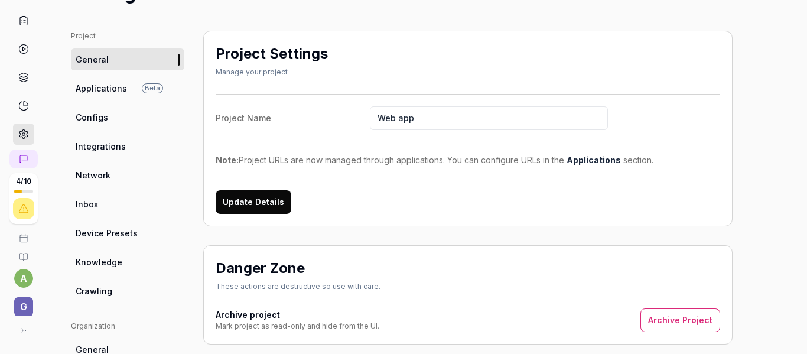
click at [112, 89] on span "Applications" at bounding box center [101, 88] width 51 height 12
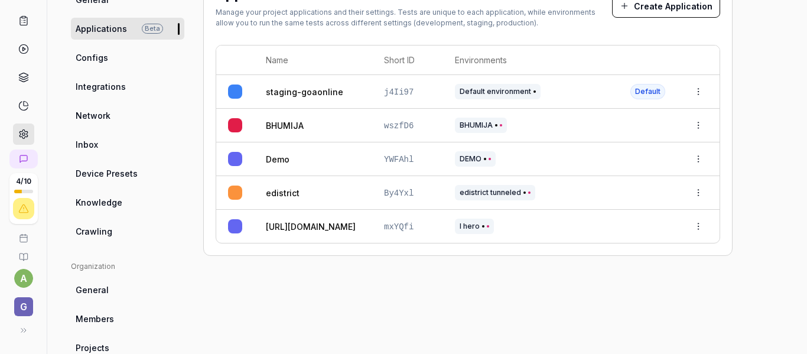
scroll to position [118, 0]
click at [110, 116] on link "Network" at bounding box center [127, 116] width 113 height 22
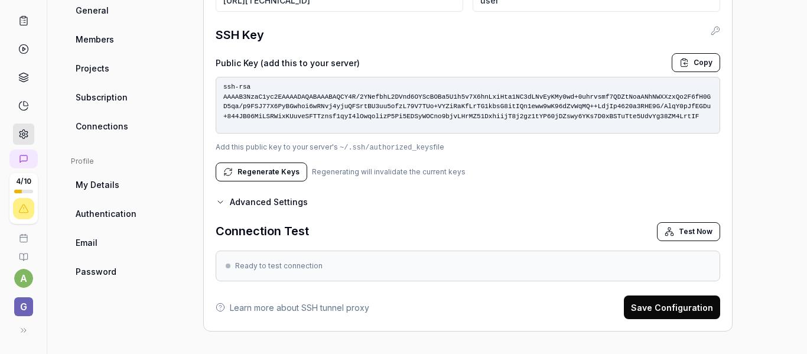
scroll to position [221, 0]
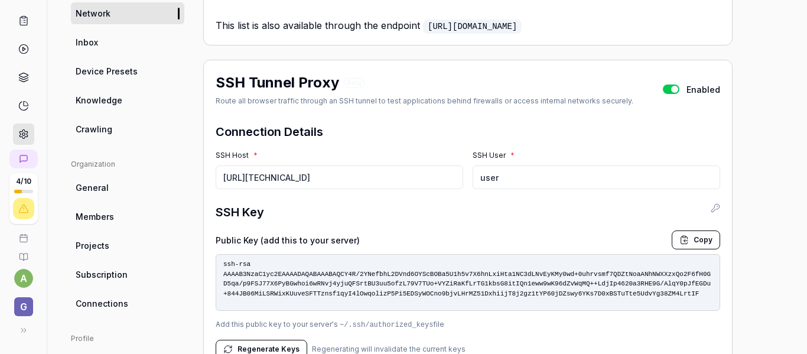
click at [667, 91] on button "button" at bounding box center [671, 88] width 17 height 9
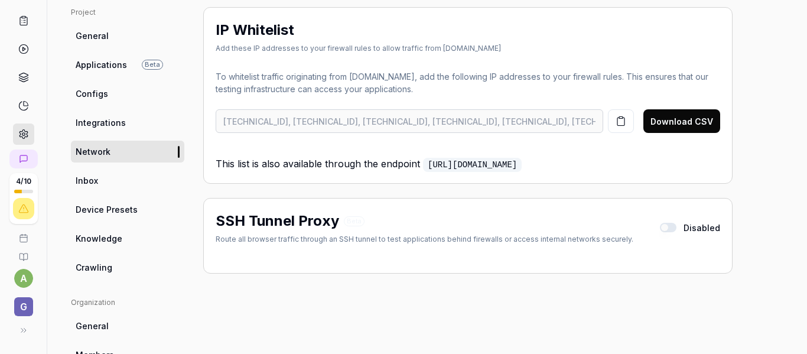
scroll to position [0, 0]
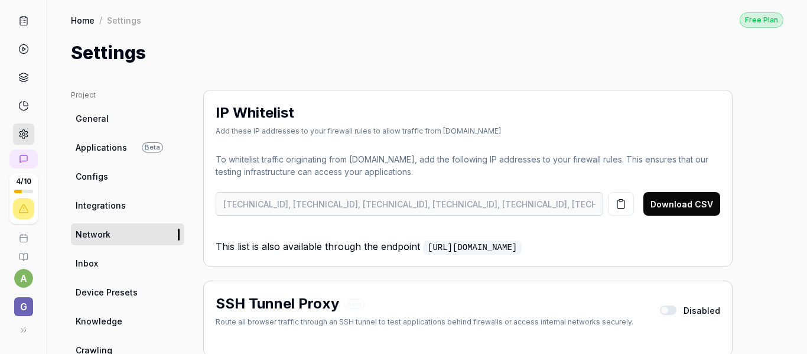
click at [19, 334] on icon at bounding box center [23, 330] width 9 height 9
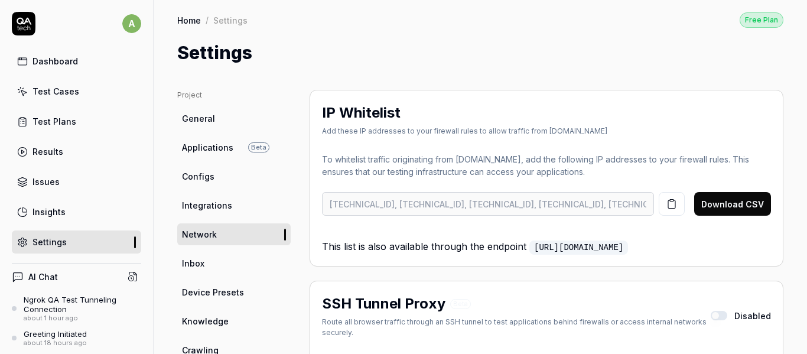
click at [56, 93] on div "Test Cases" at bounding box center [55, 91] width 47 height 12
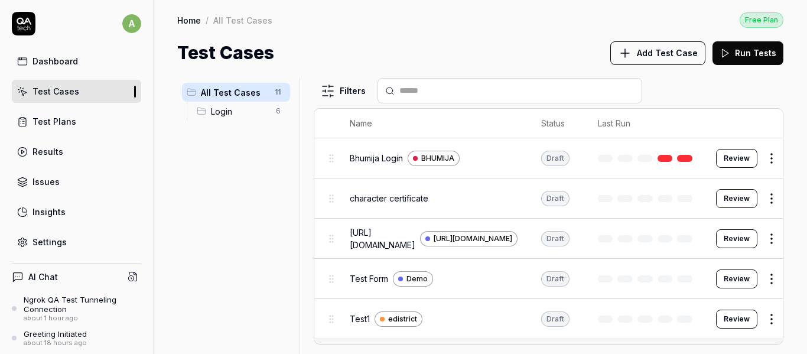
click at [717, 86] on div "Filters" at bounding box center [549, 90] width 470 height 25
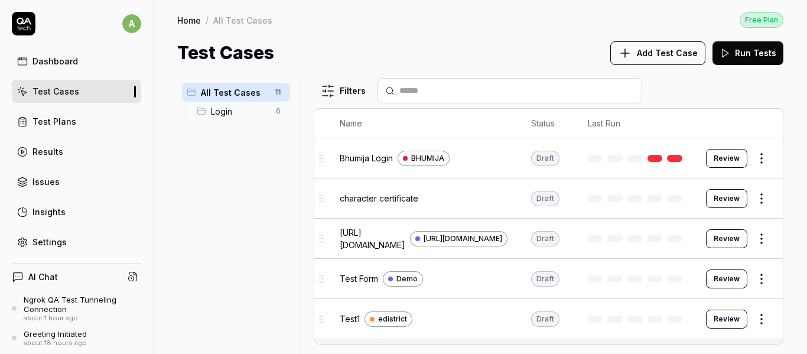
scroll to position [0, 92]
click at [750, 158] on html "a Dashboard Test Cases Test Plans Results Issues Insights Settings AI Chat Ngro…" at bounding box center [403, 177] width 807 height 354
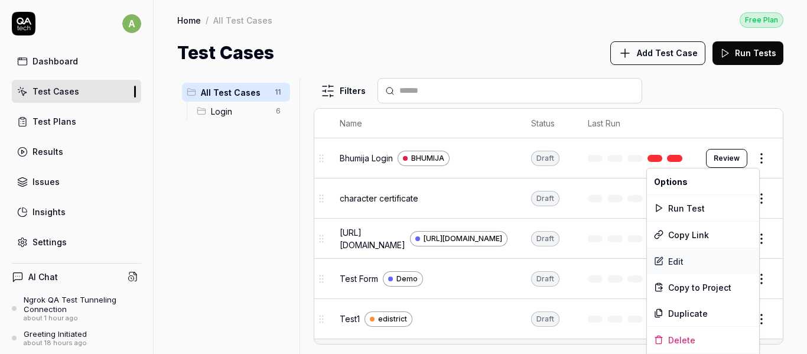
click at [679, 258] on div "Edit" at bounding box center [703, 261] width 112 height 26
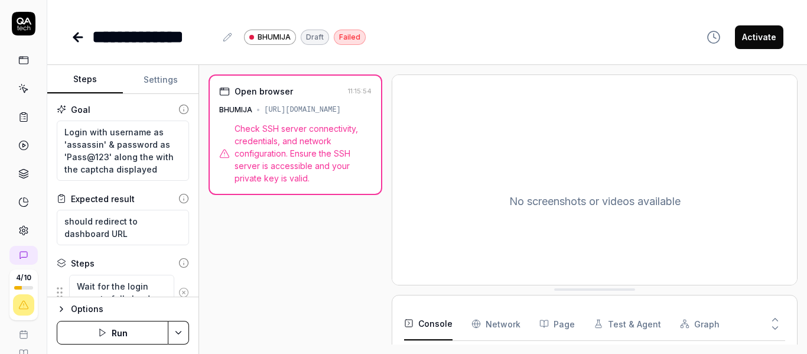
click at [98, 332] on icon "button" at bounding box center [101, 332] width 9 height 9
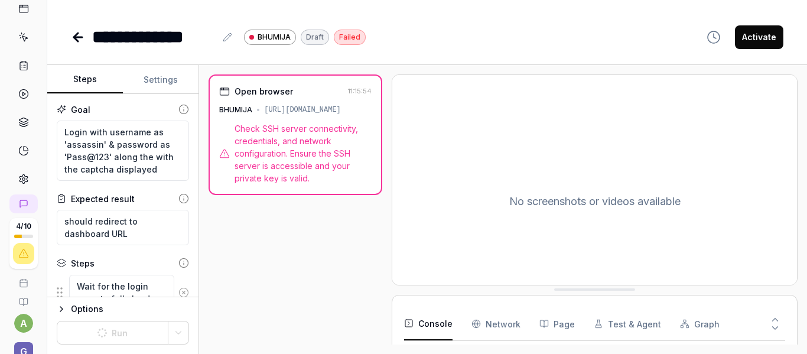
scroll to position [96, 0]
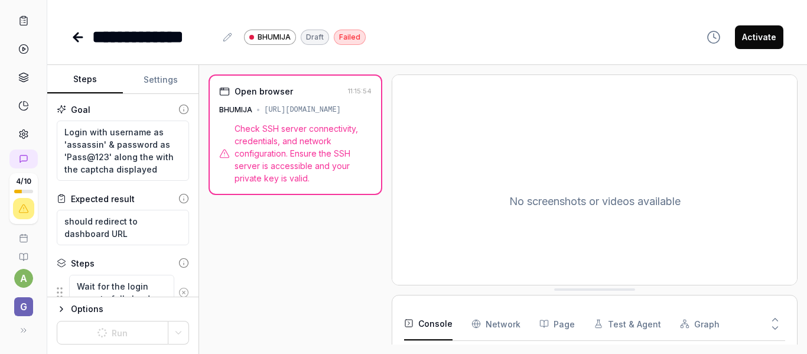
click at [764, 37] on button "Activate" at bounding box center [759, 37] width 48 height 24
type textarea "*"
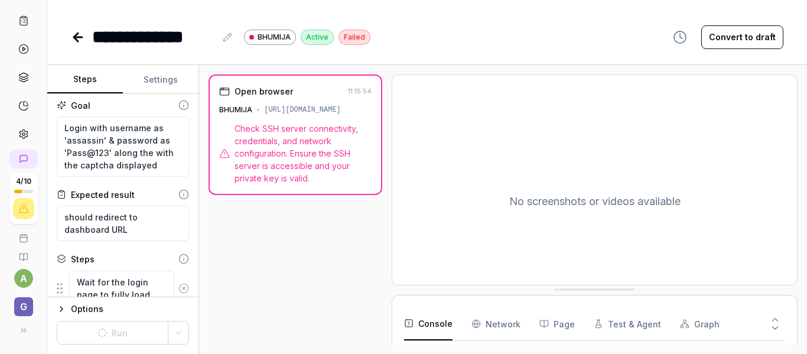
scroll to position [0, 0]
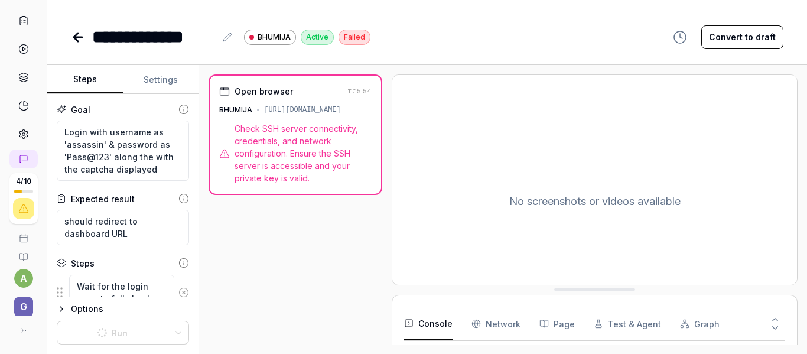
click at [82, 35] on icon at bounding box center [78, 37] width 14 height 14
